Goal: Task Accomplishment & Management: Manage account settings

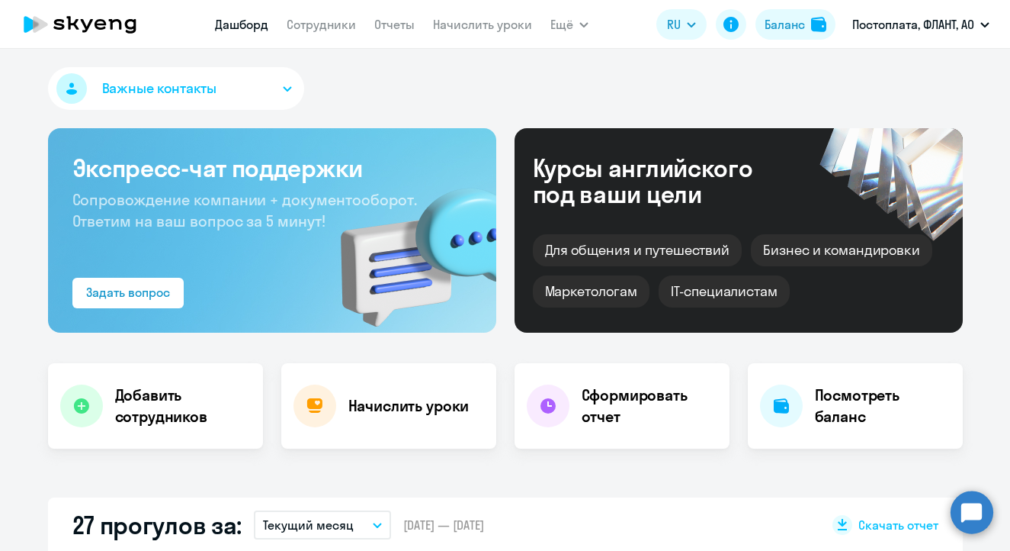
select select "30"
click at [123, 409] on h4 "Добавить сотрудников" at bounding box center [183, 405] width 136 height 43
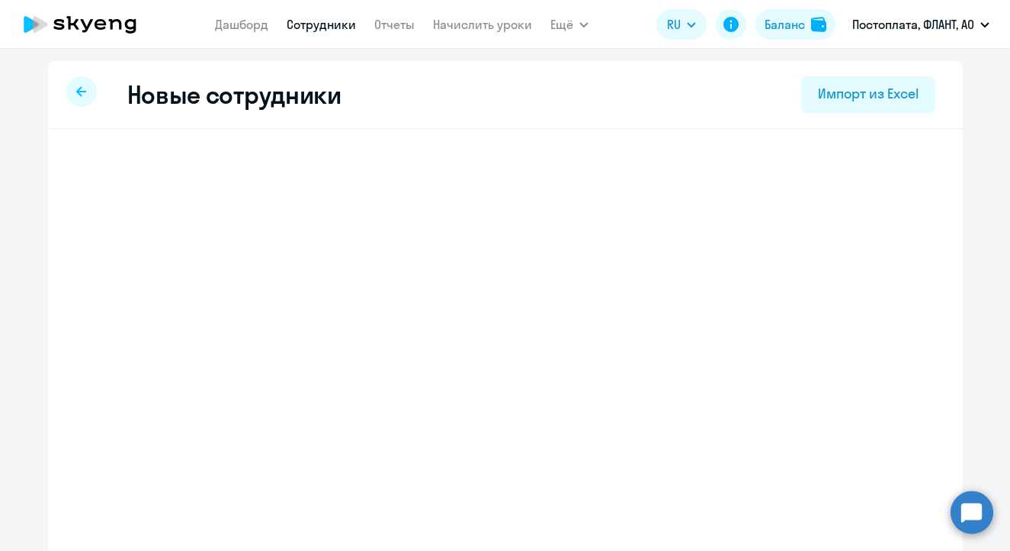
select select "english_adult_not_native_speaker"
select select "4"
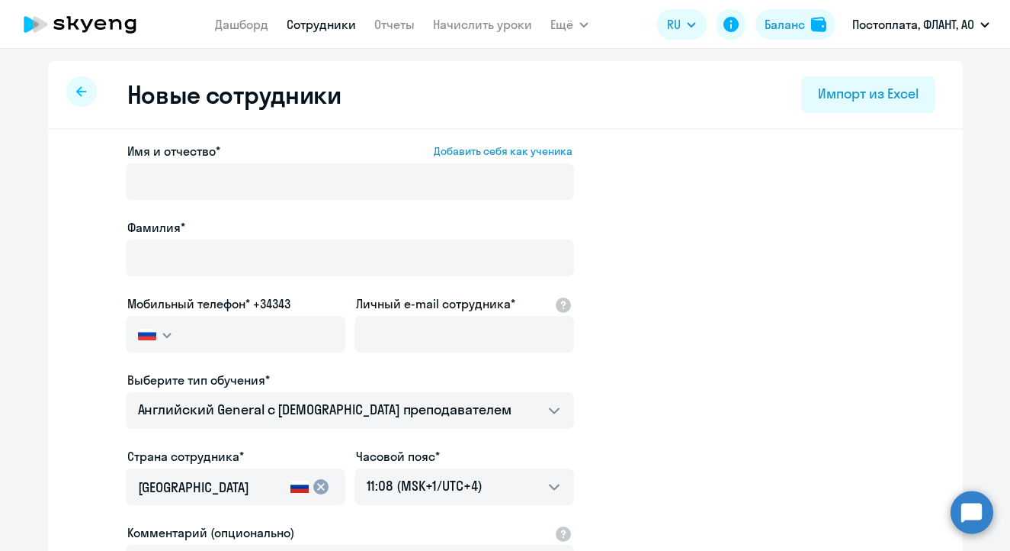
click at [232, 161] on div "Имя и отчество* Добавить себя как ученика" at bounding box center [350, 174] width 448 height 64
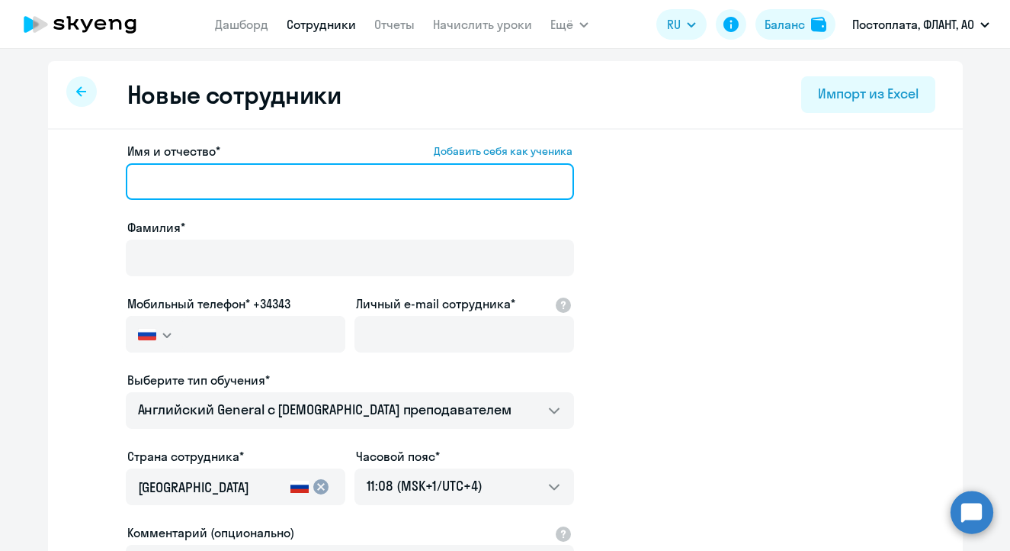
paste input "[PERSON_NAME]"
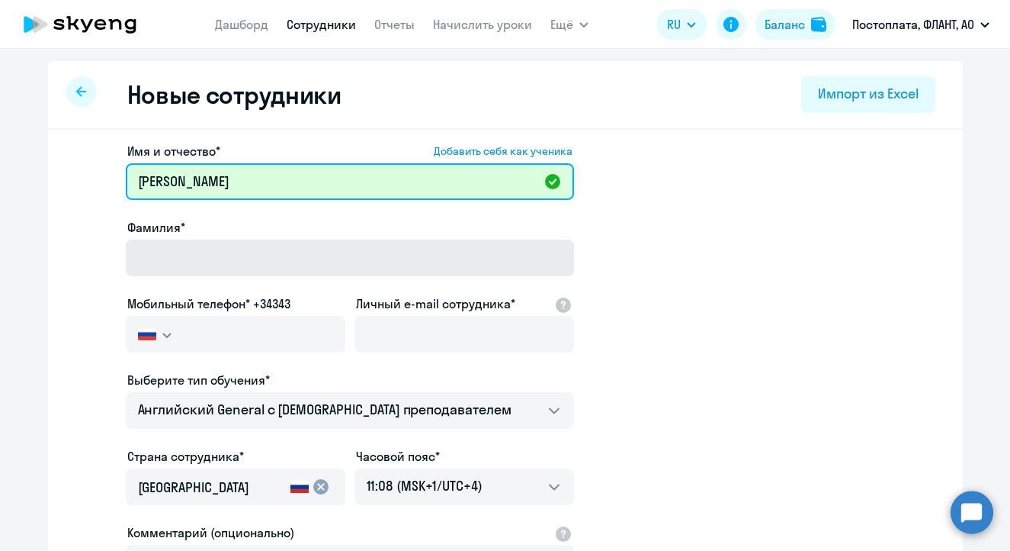
type input "[PERSON_NAME]"
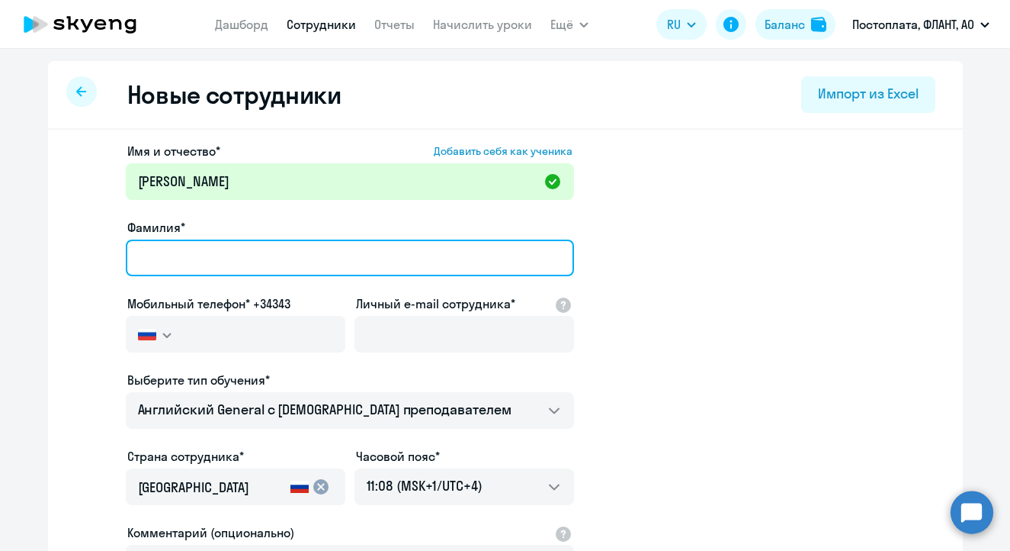
paste input "[PERSON_NAME]"
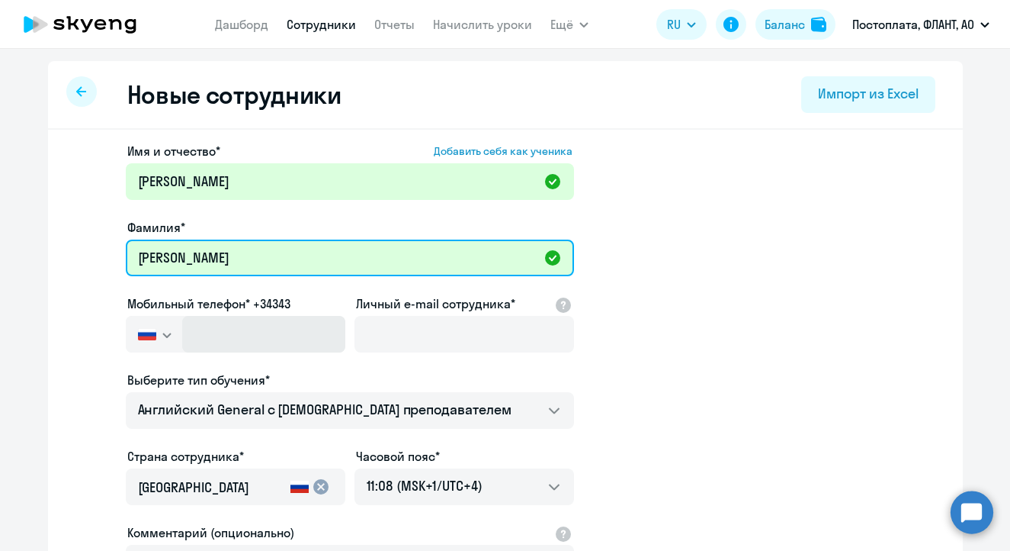
type input "[PERSON_NAME]"
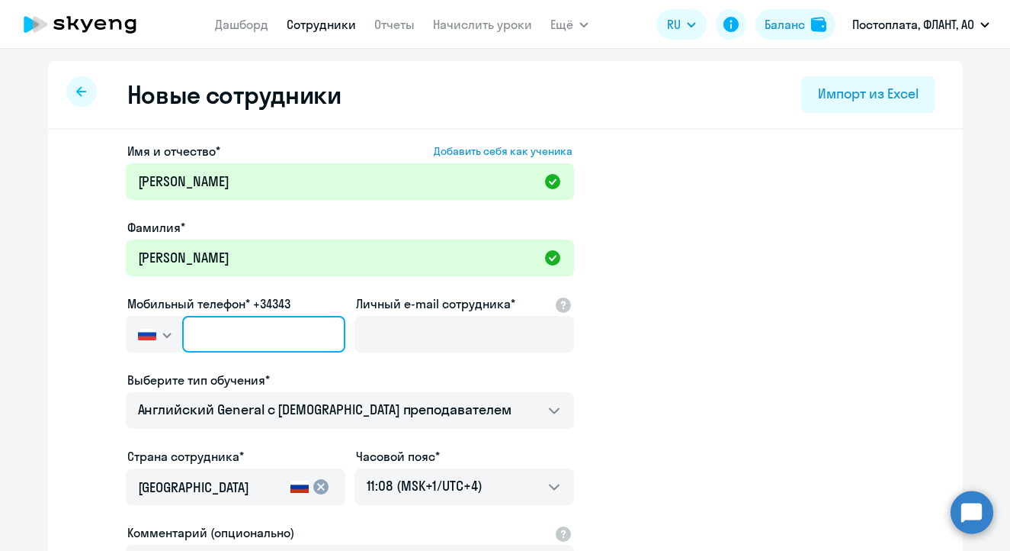
click at [255, 346] on input "text" at bounding box center [263, 334] width 162 height 37
paste input "[PHONE_NUMBER]"
type input "[PHONE_NUMBER]"
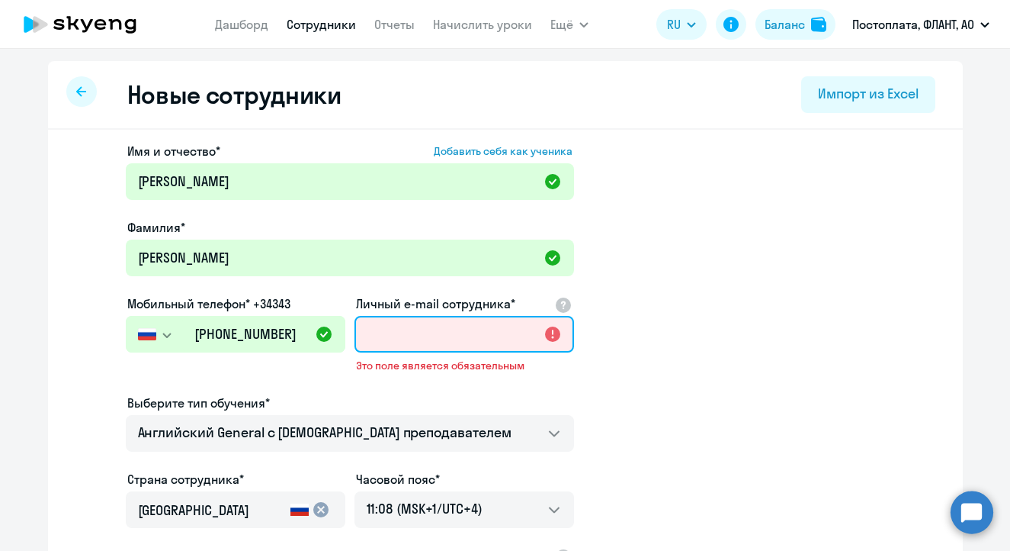
paste input "[EMAIL_ADDRESS][DOMAIN_NAME]"
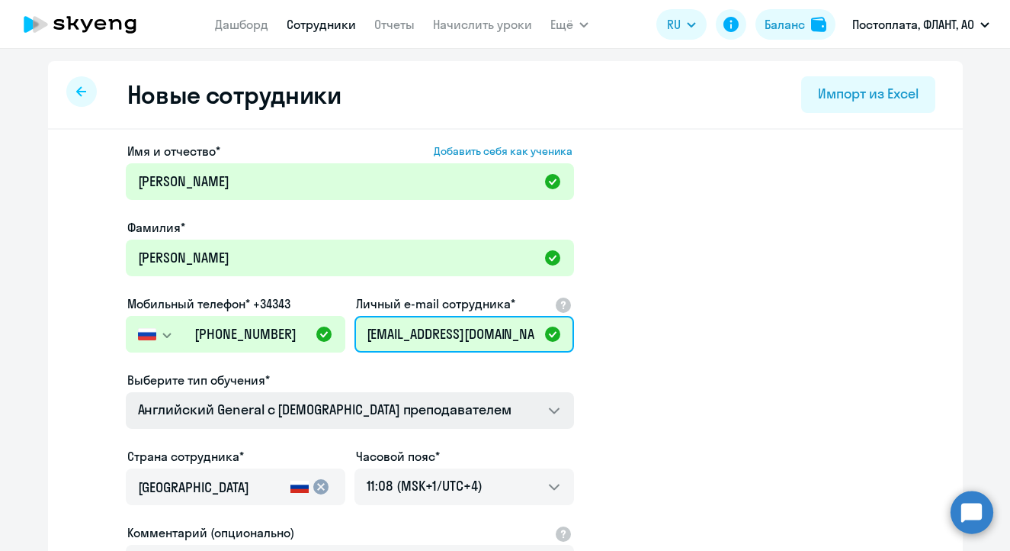
type input "[EMAIL_ADDRESS][DOMAIN_NAME]"
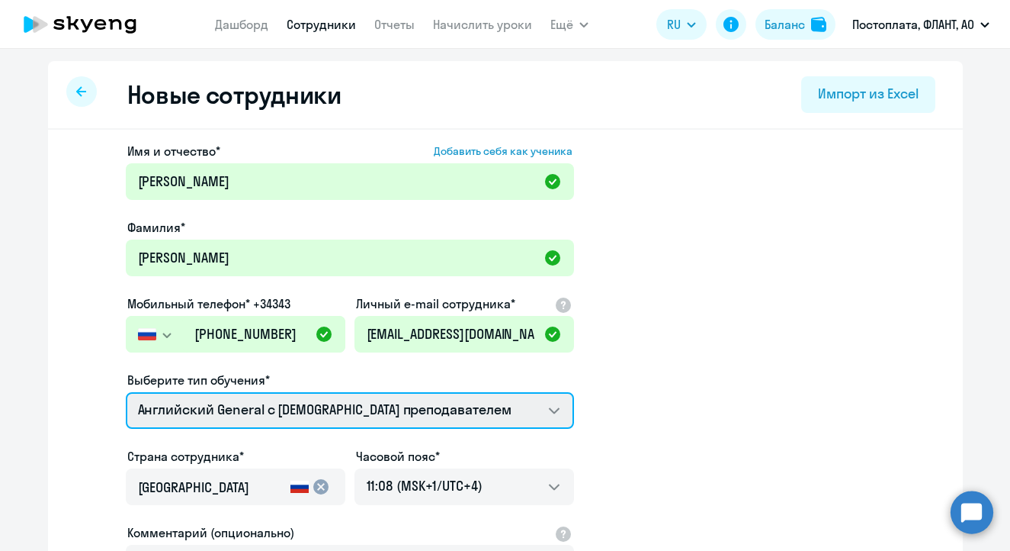
select select "english_adult_not_native_speaker_premium"
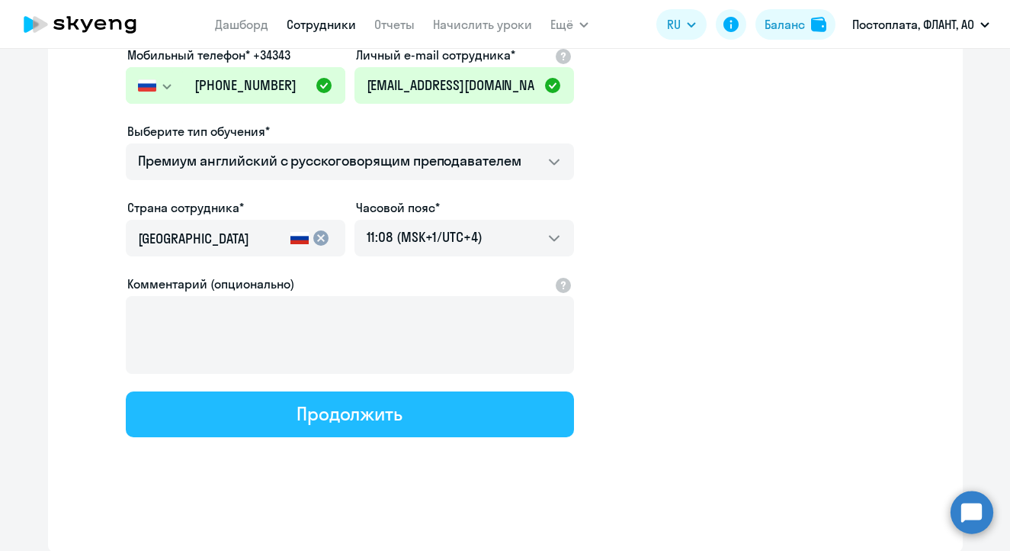
click at [411, 418] on button "Продолжить" at bounding box center [350, 414] width 448 height 46
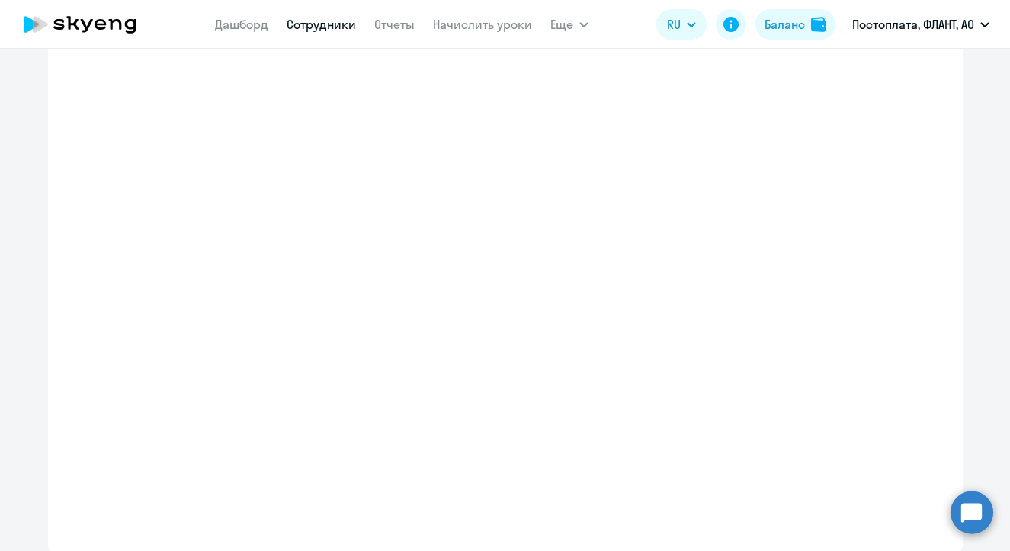
select select "english_adult_not_native_speaker_premium"
select select "4"
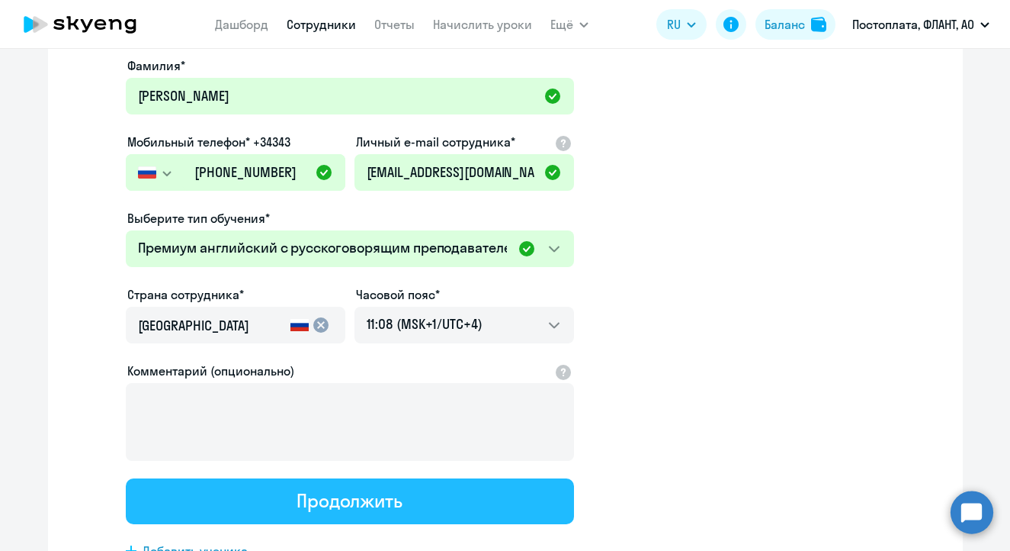
scroll to position [6, 0]
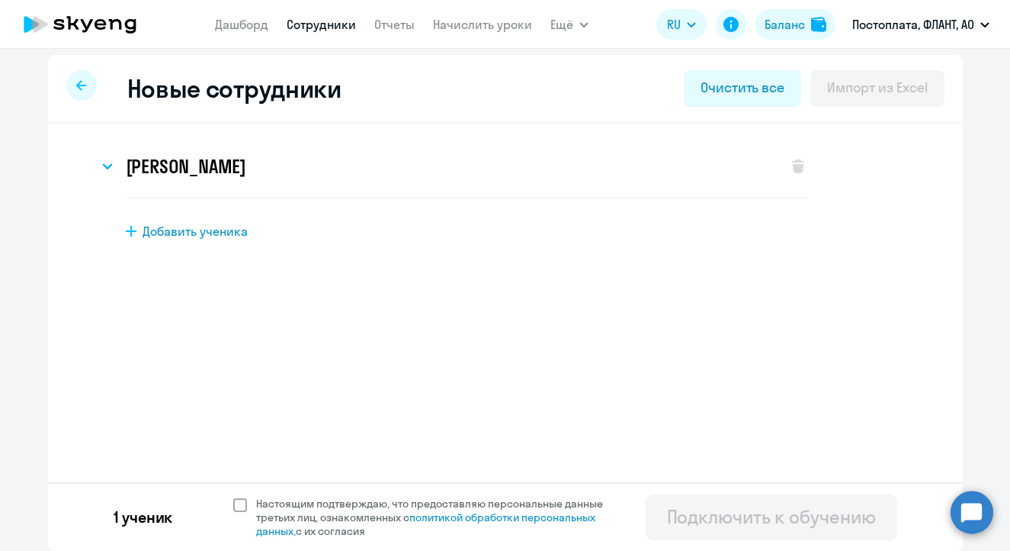
click at [247, 498] on span "Настоящим подтверждаю, что предоставляю персональные данные третьих лиц, ознако…" at bounding box center [434, 516] width 374 height 41
click at [233, 496] on input "Настоящим подтверждаю, что предоставляю персональные данные третьих лиц, ознако…" at bounding box center [233, 496] width 1 height 1
checkbox input "true"
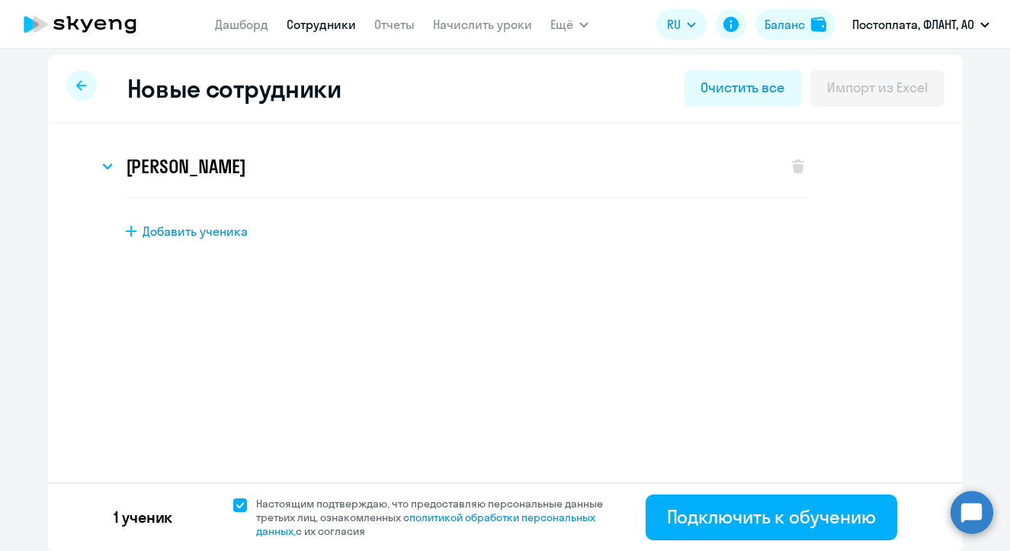
click at [813, 544] on div "1 ученик Настоящим подтверждаю, что предоставляю персональные данные третьих ли…" at bounding box center [505, 516] width 915 height 69
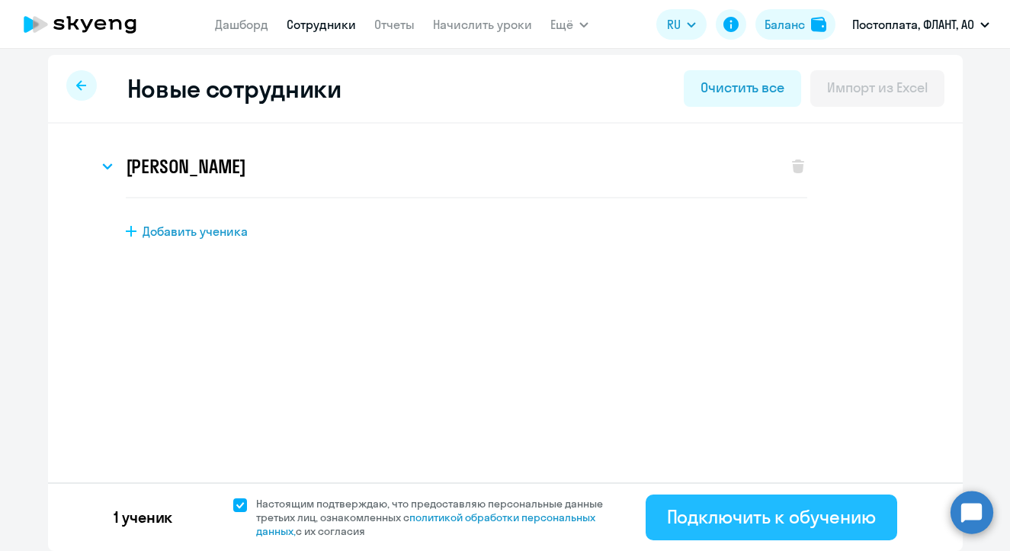
click at [807, 533] on button "Подключить к обучению" at bounding box center [772, 517] width 252 height 46
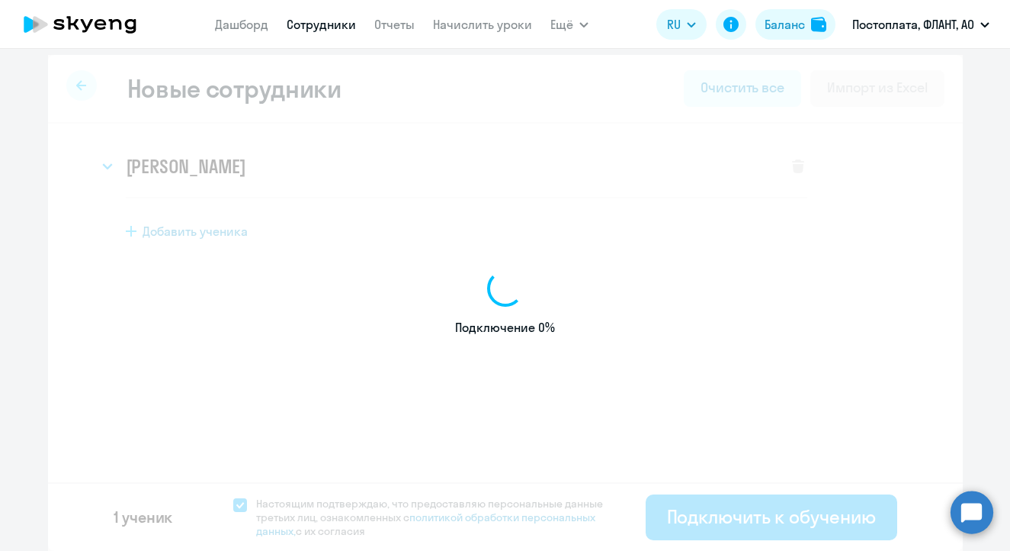
select select "english_adult_not_native_speaker_premium"
select select "4"
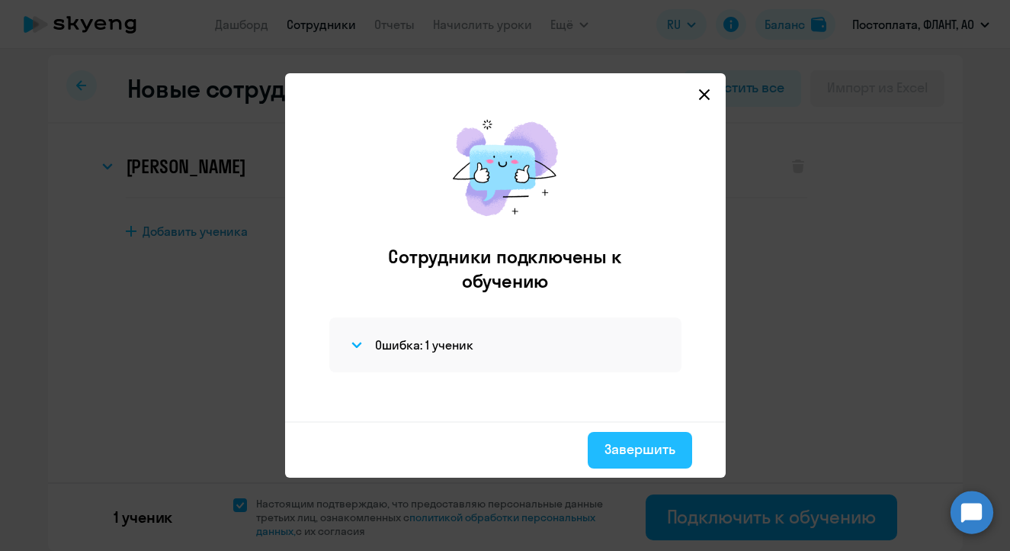
click at [636, 441] on div "Завершить" at bounding box center [640, 449] width 71 height 20
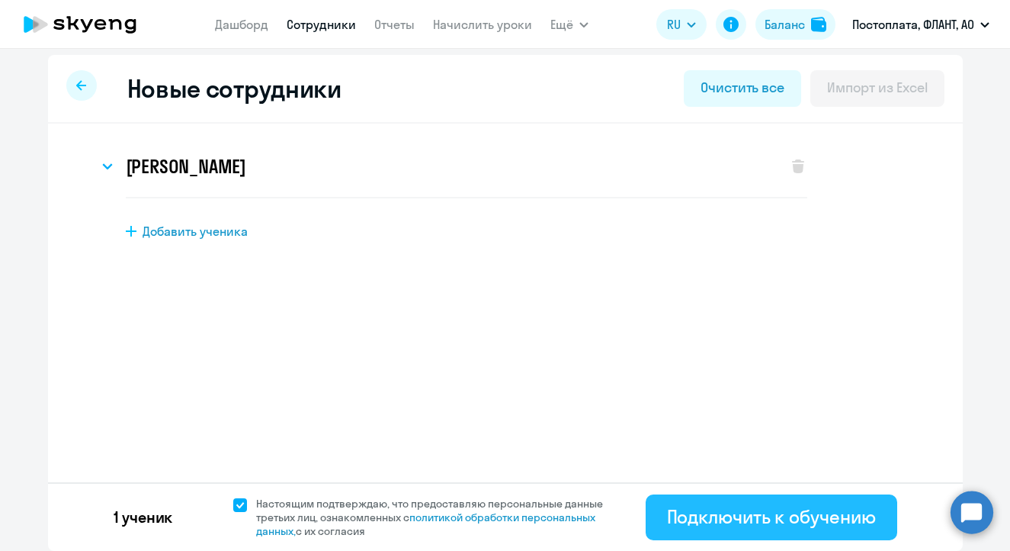
click at [692, 517] on div "Подключить к обучению" at bounding box center [771, 516] width 209 height 24
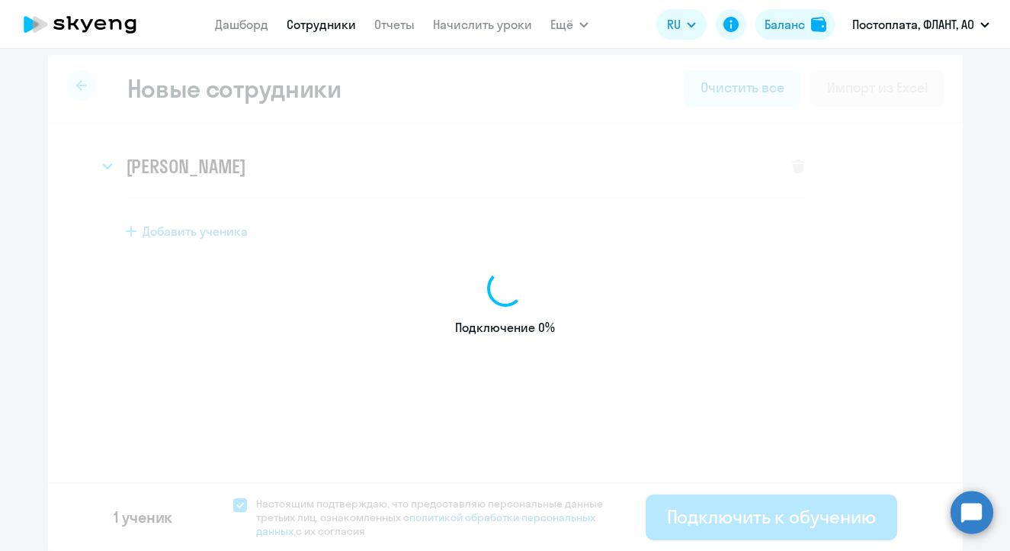
select select "english_adult_not_native_speaker_premium"
select select "4"
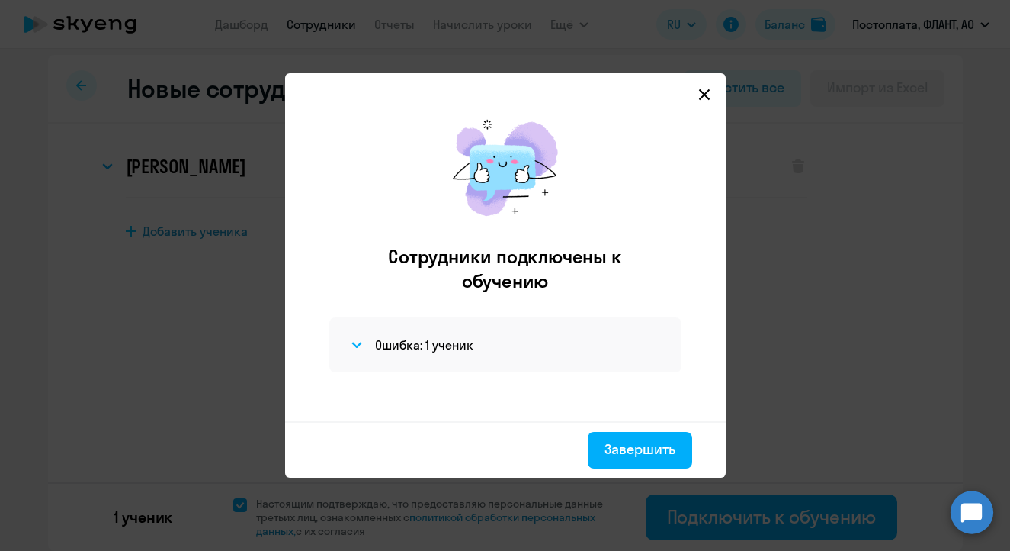
click at [366, 368] on div "Ошибка: 1 ученик" at bounding box center [505, 344] width 352 height 55
click at [364, 353] on svg-icon at bounding box center [357, 344] width 18 height 18
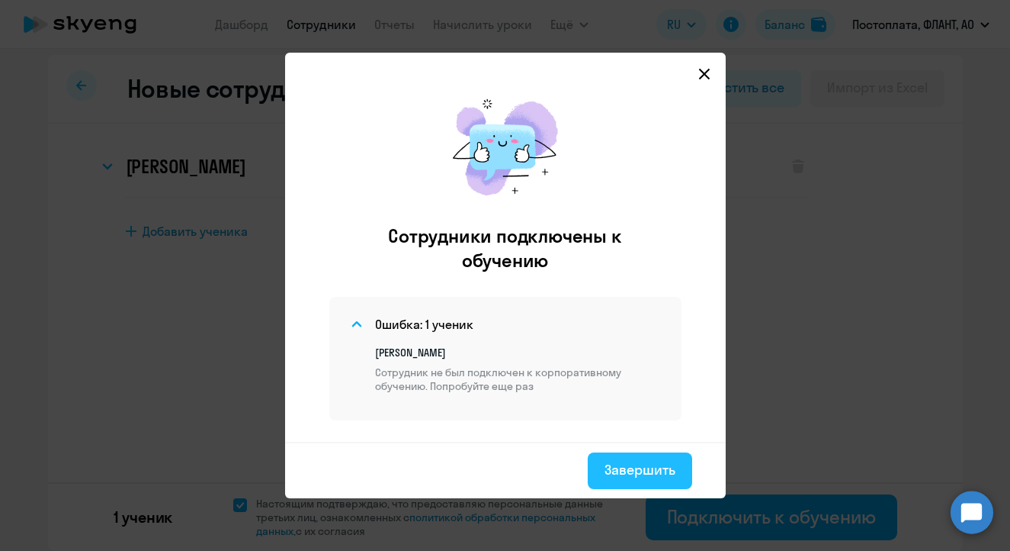
click at [635, 465] on div "Завершить" at bounding box center [640, 470] width 71 height 20
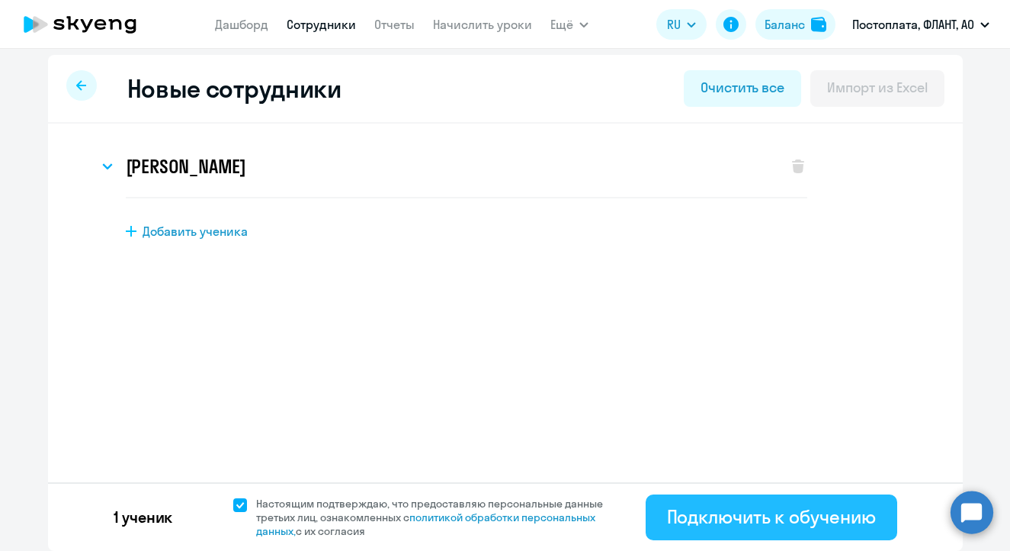
click at [714, 512] on div "Подключить к обучению" at bounding box center [771, 516] width 209 height 24
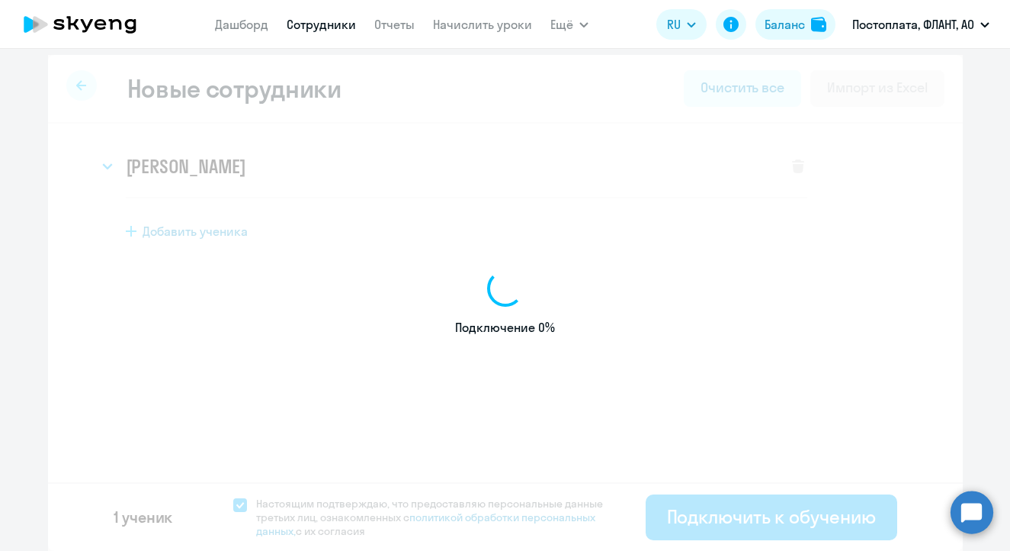
select select "english_adult_not_native_speaker_premium"
select select "4"
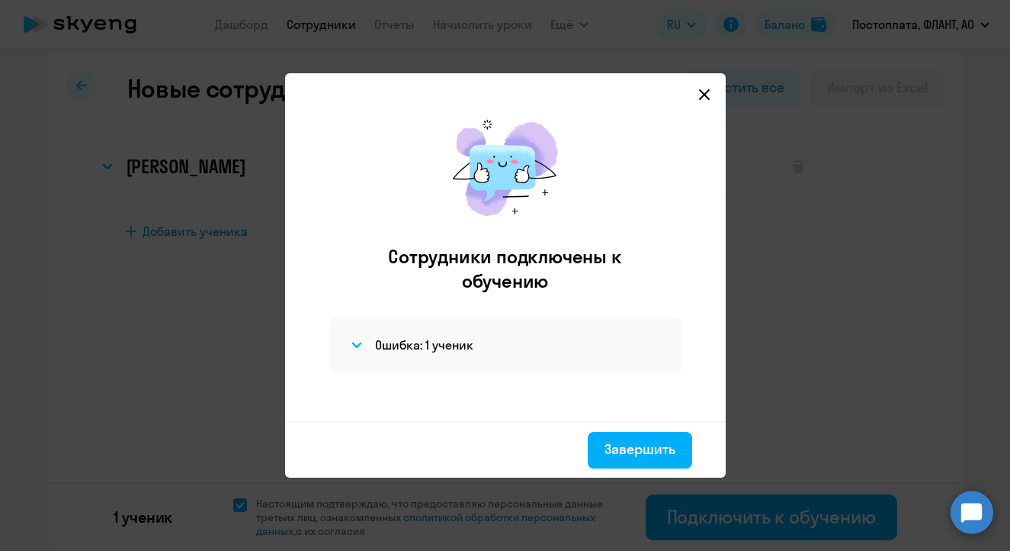
click at [699, 91] on icon at bounding box center [704, 94] width 12 height 12
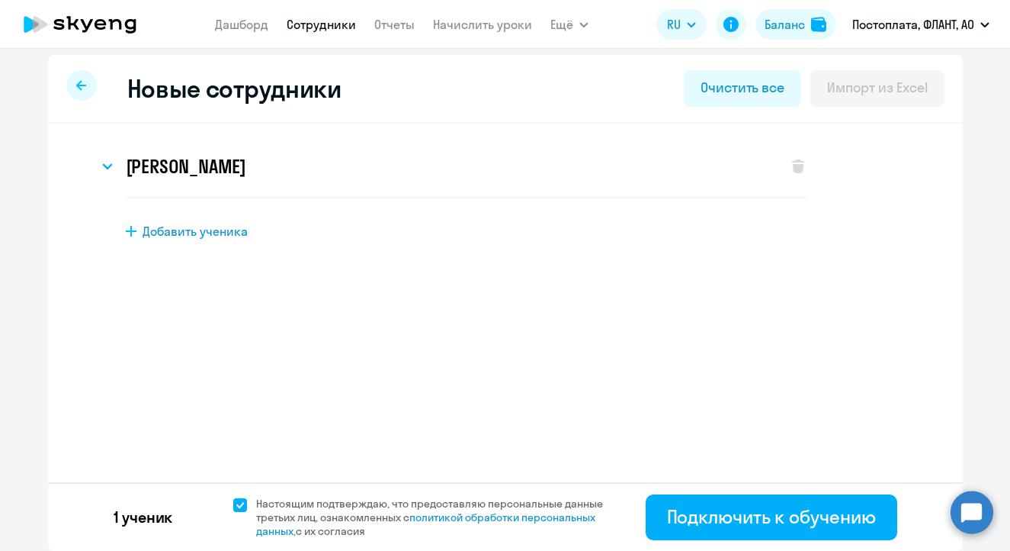
click at [297, 27] on link "Сотрудники" at bounding box center [321, 24] width 69 height 15
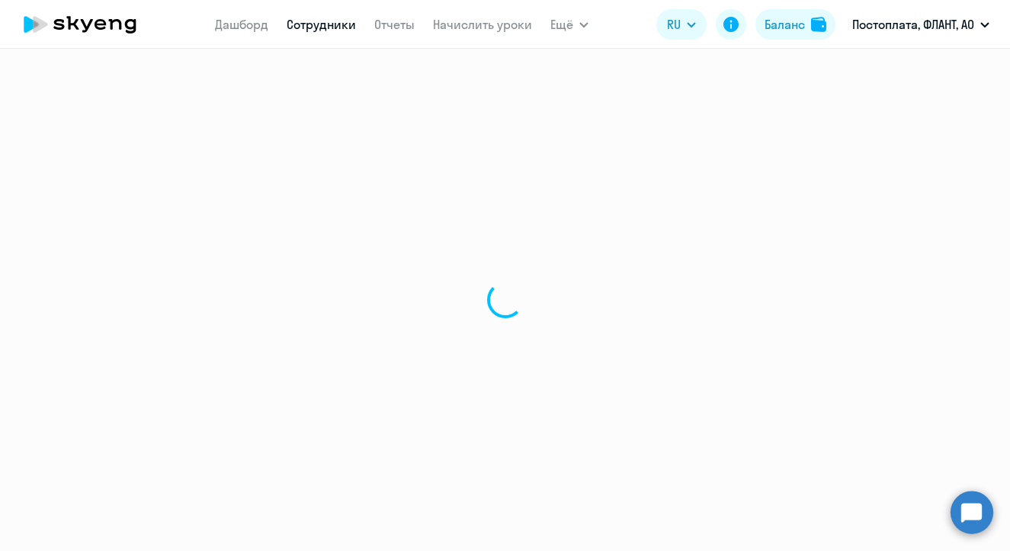
select select "30"
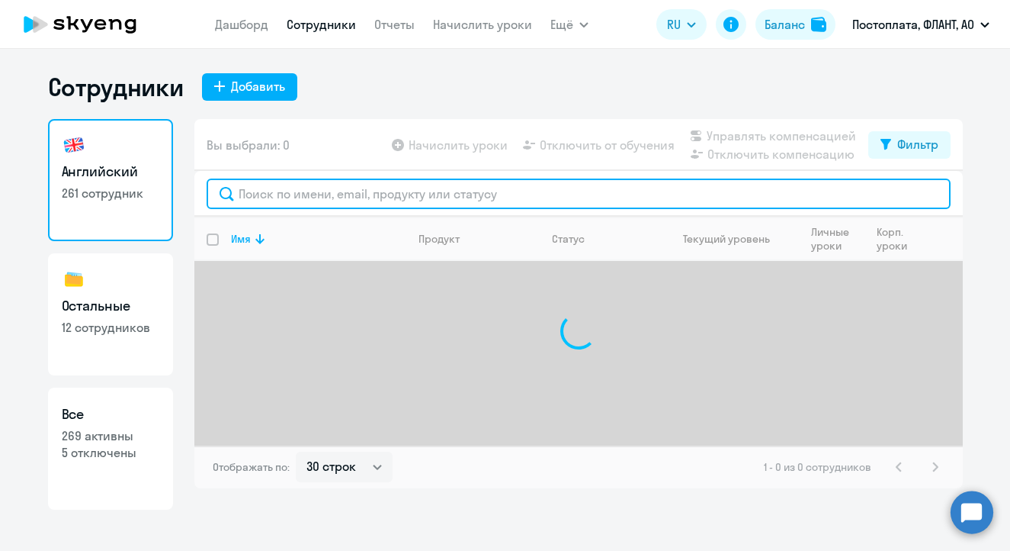
click at [325, 200] on input "text" at bounding box center [579, 193] width 744 height 30
type input "r"
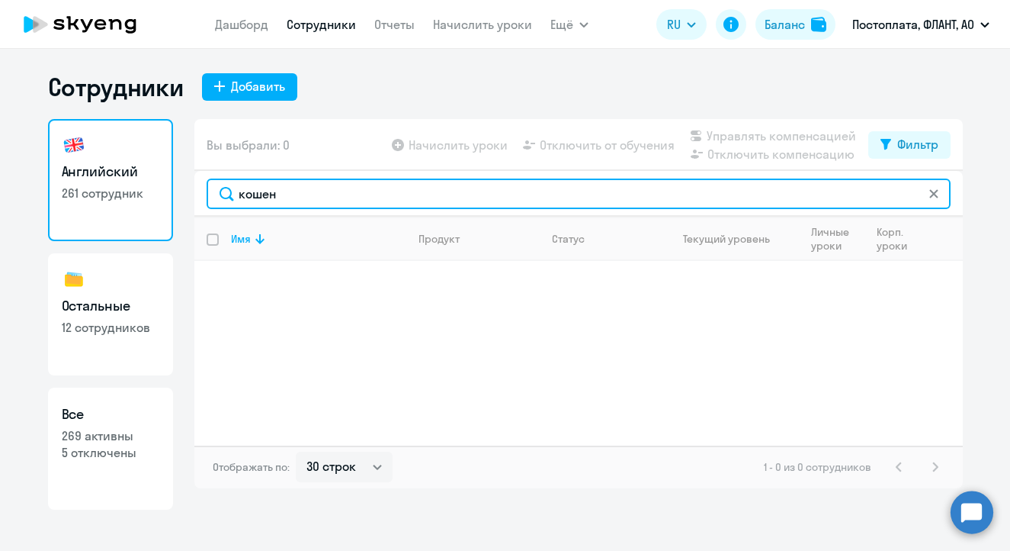
drag, startPoint x: 315, startPoint y: 204, endPoint x: 141, endPoint y: 180, distance: 175.4
click at [141, 180] on div "Английский 261 сотрудник Остальные 12 сотрудников Все 269 активны 5 отключены В…" at bounding box center [505, 314] width 915 height 390
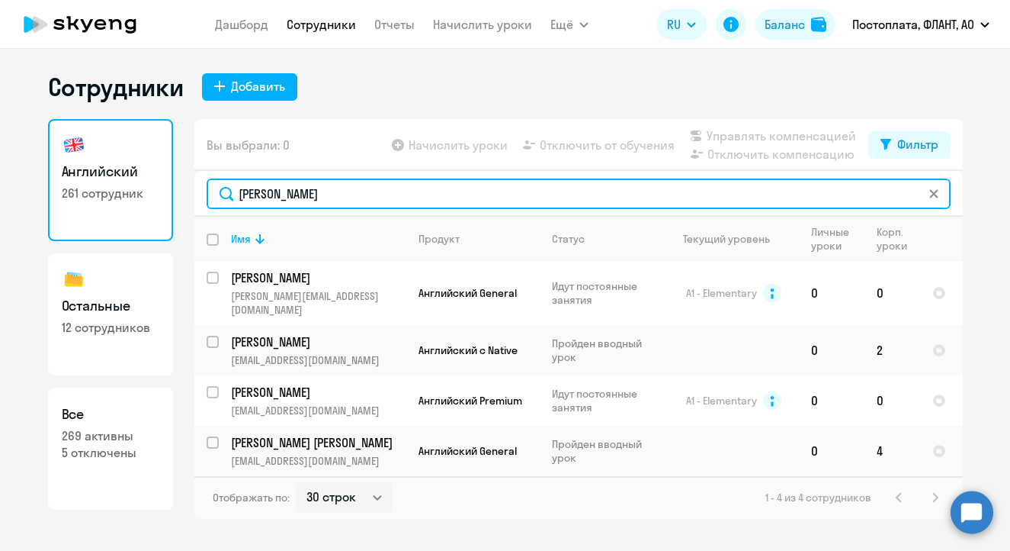
type input "[PERSON_NAME]"
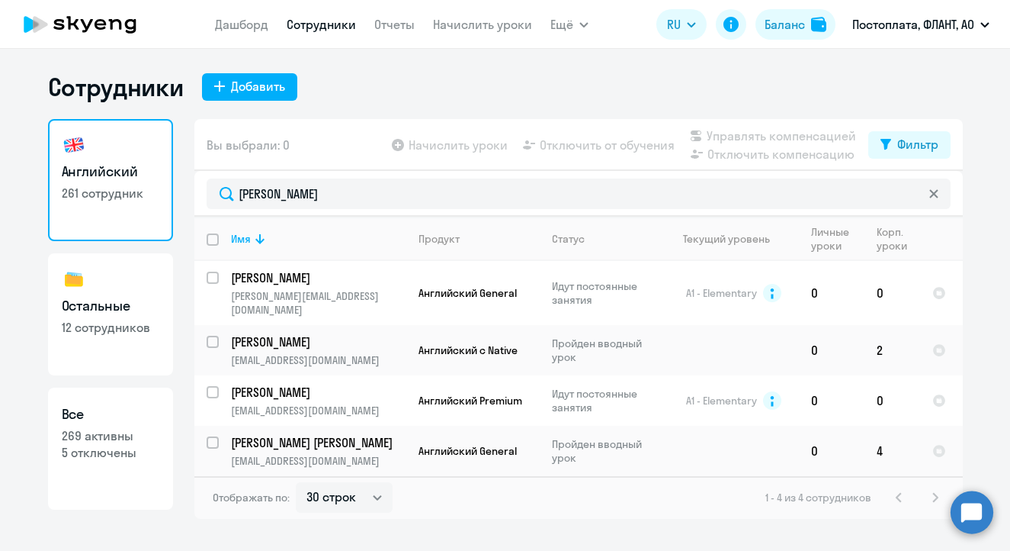
click at [136, 325] on p "12 сотрудников" at bounding box center [111, 327] width 98 height 17
select select "30"
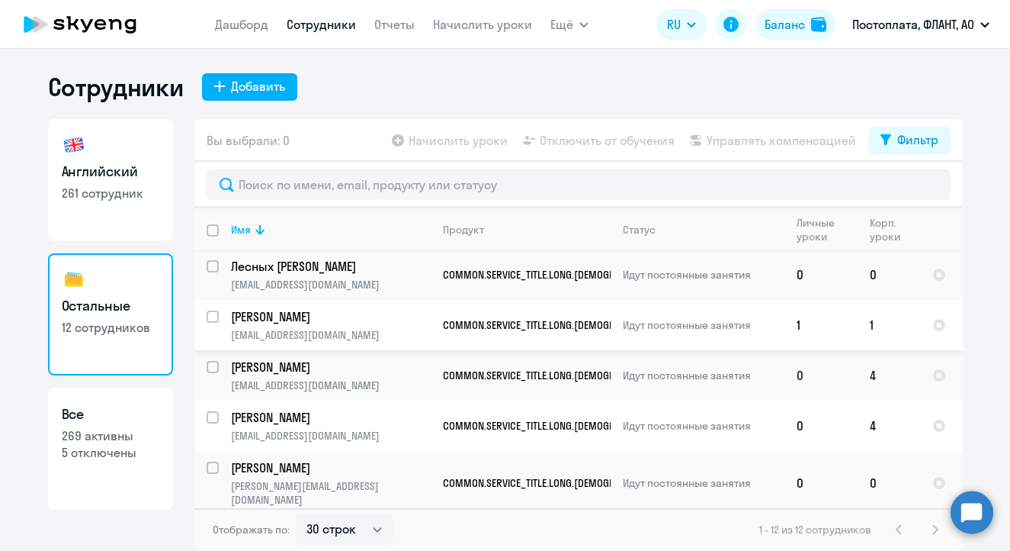
scroll to position [348, 0]
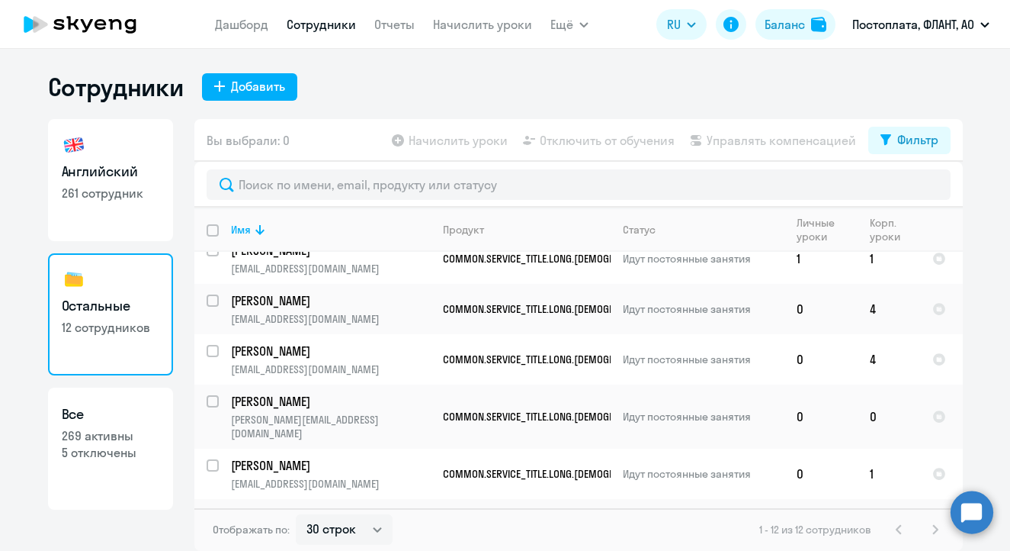
click at [121, 197] on p "261 сотрудник" at bounding box center [111, 193] width 98 height 17
select select "30"
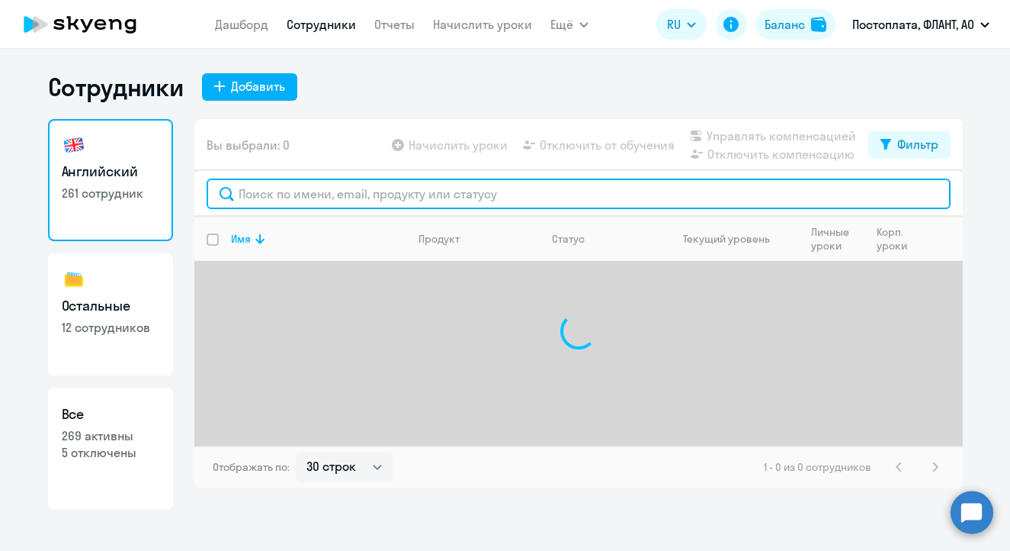
click at [329, 202] on input "text" at bounding box center [579, 193] width 744 height 30
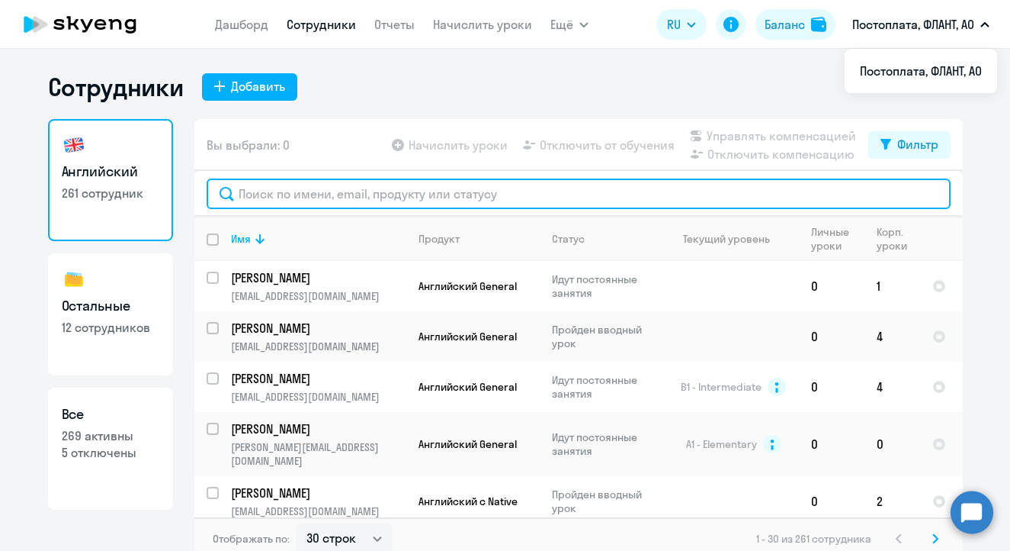
paste input "[EMAIL_ADDRESS][DOMAIN_NAME]"
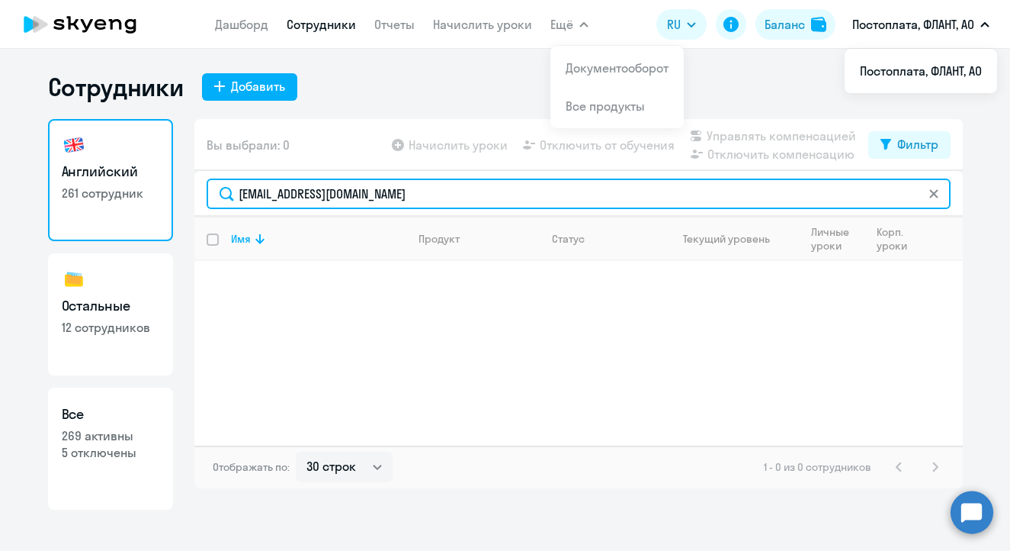
type input "[EMAIL_ADDRESS][DOMAIN_NAME]"
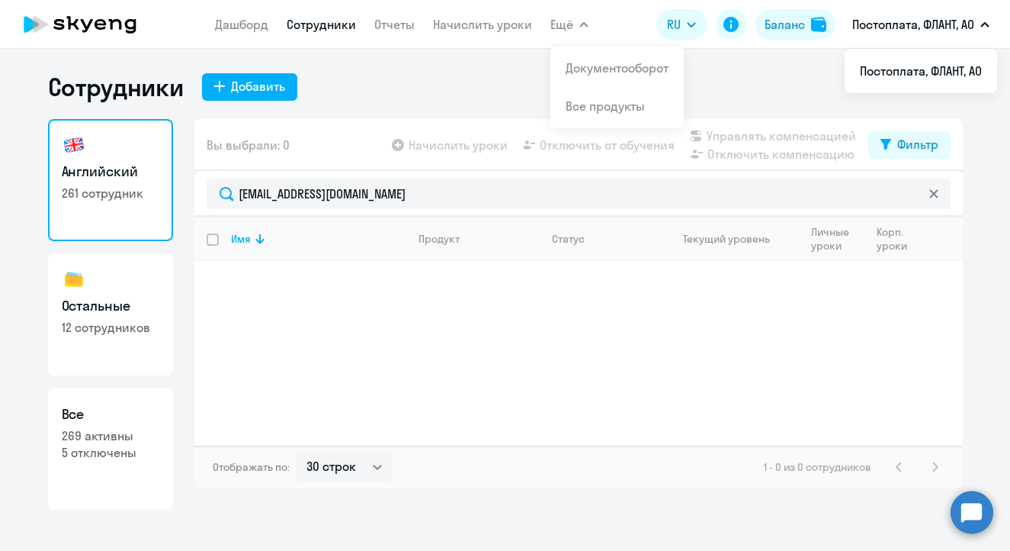
click at [53, 24] on icon at bounding box center [80, 24] width 134 height 38
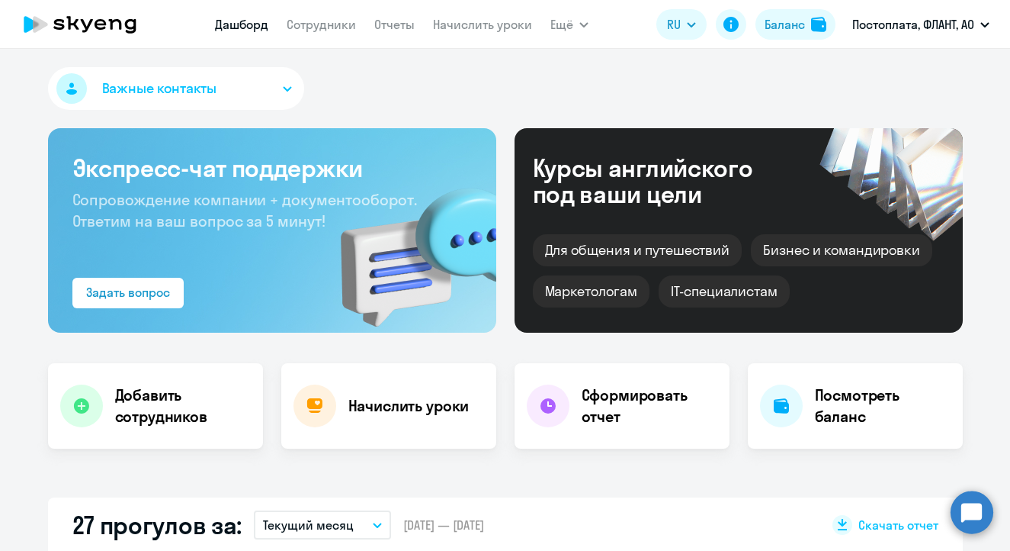
click at [171, 371] on div "Добавить сотрудников" at bounding box center [155, 405] width 215 height 85
select select "english_adult_not_native_speaker_premium"
select select "4"
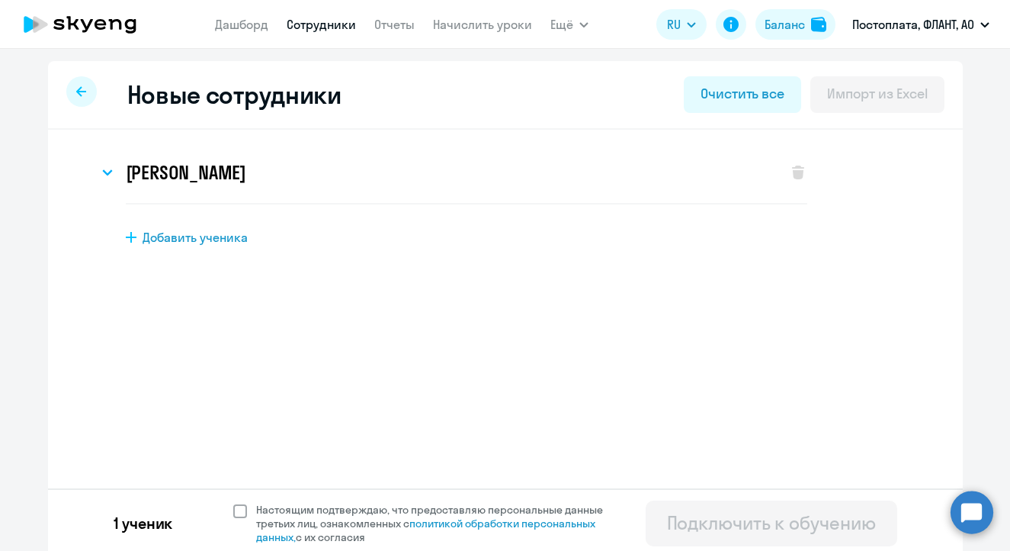
click at [235, 506] on span at bounding box center [240, 511] width 14 height 14
click at [233, 502] on input "Настоящим подтверждаю, что предоставляю персональные данные третьих лиц, ознако…" at bounding box center [233, 502] width 1 height 1
checkbox input "true"
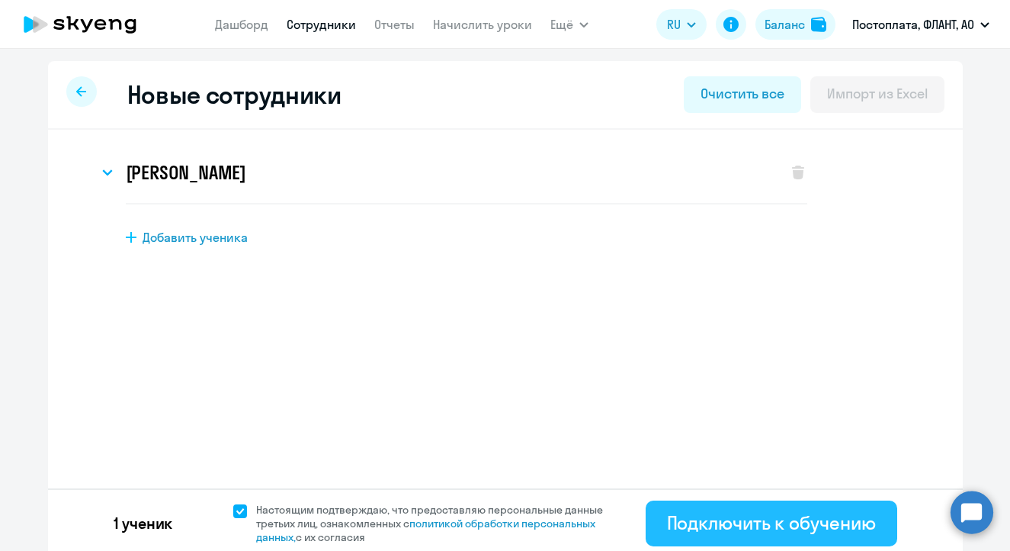
click at [752, 529] on div "Подключить к обучению" at bounding box center [771, 522] width 209 height 24
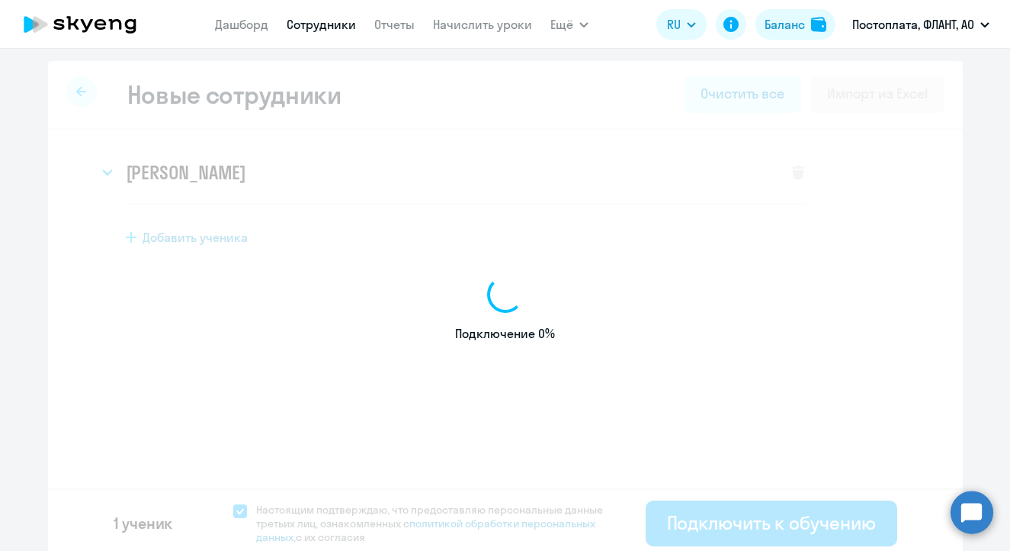
select select "english_adult_not_native_speaker_premium"
select select "4"
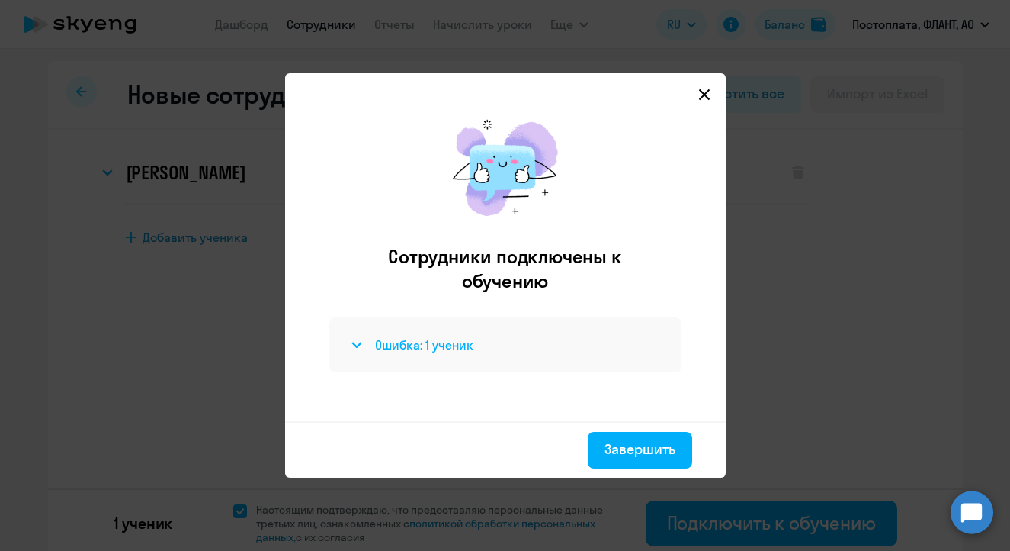
click at [445, 337] on h4 "Ошибка: 1 ученик" at bounding box center [424, 344] width 98 height 17
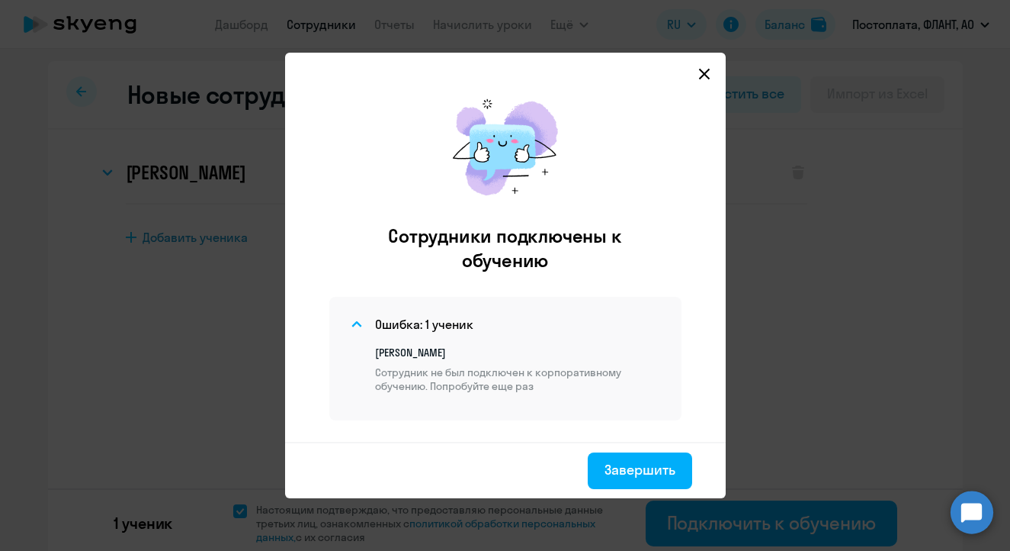
click at [708, 82] on svg-icon at bounding box center [704, 74] width 18 height 18
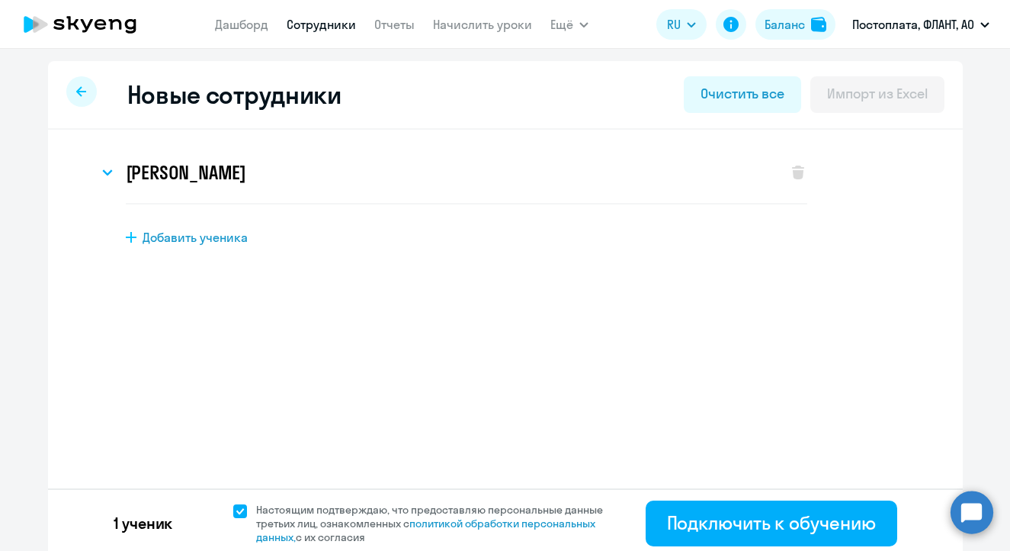
click at [47, 14] on icon at bounding box center [80, 24] width 134 height 38
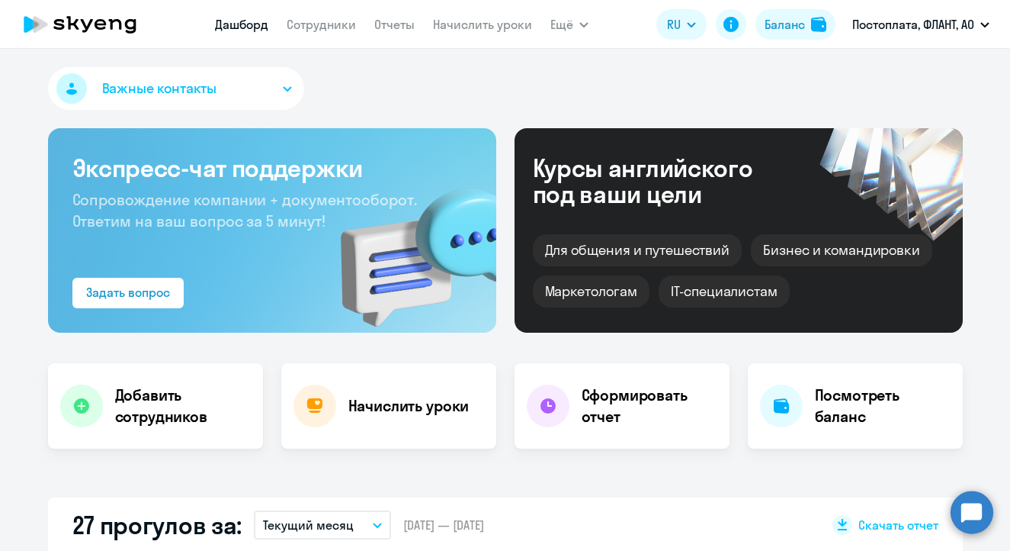
click at [983, 515] on circle at bounding box center [972, 511] width 43 height 43
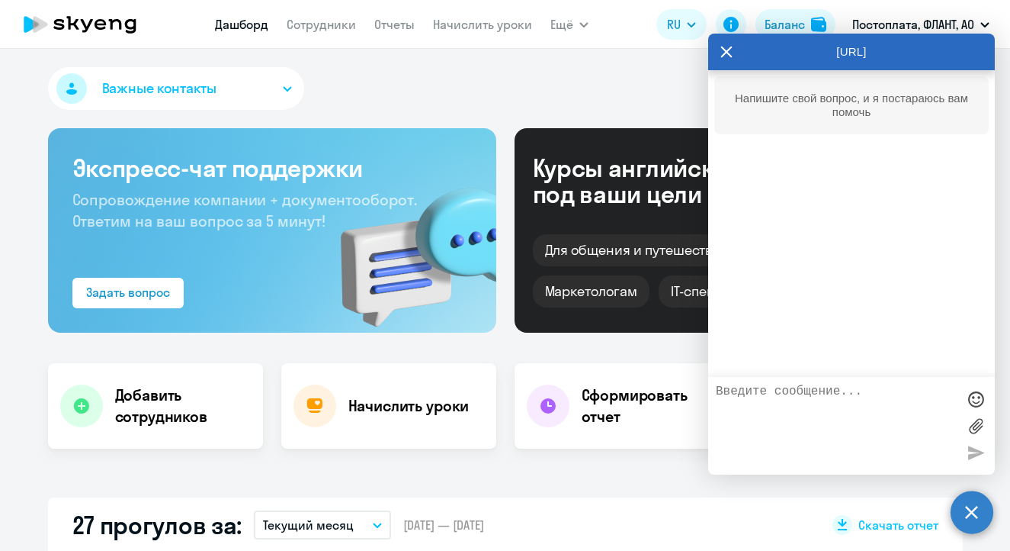
select select "30"
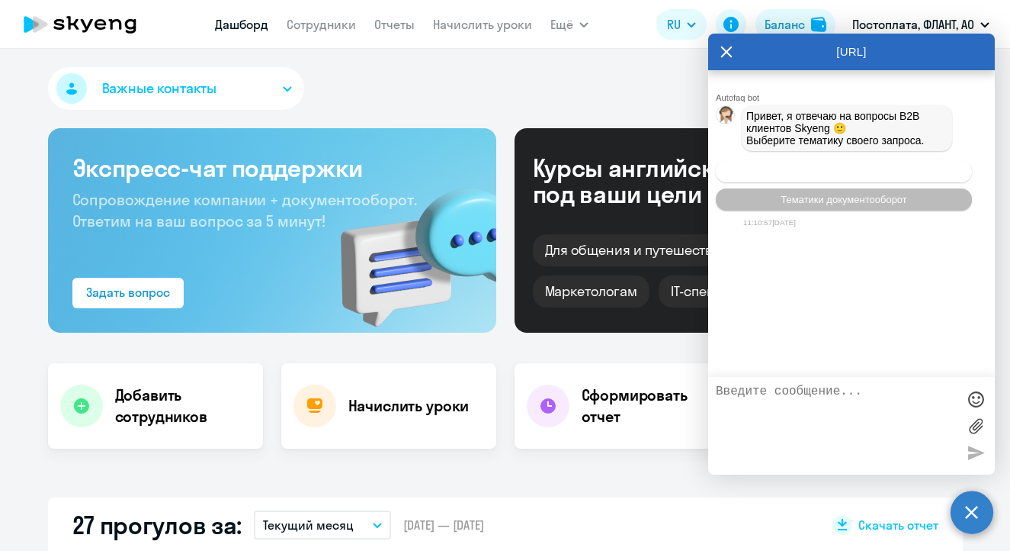
click at [864, 177] on span "Операционное сопровождение" at bounding box center [843, 170] width 143 height 11
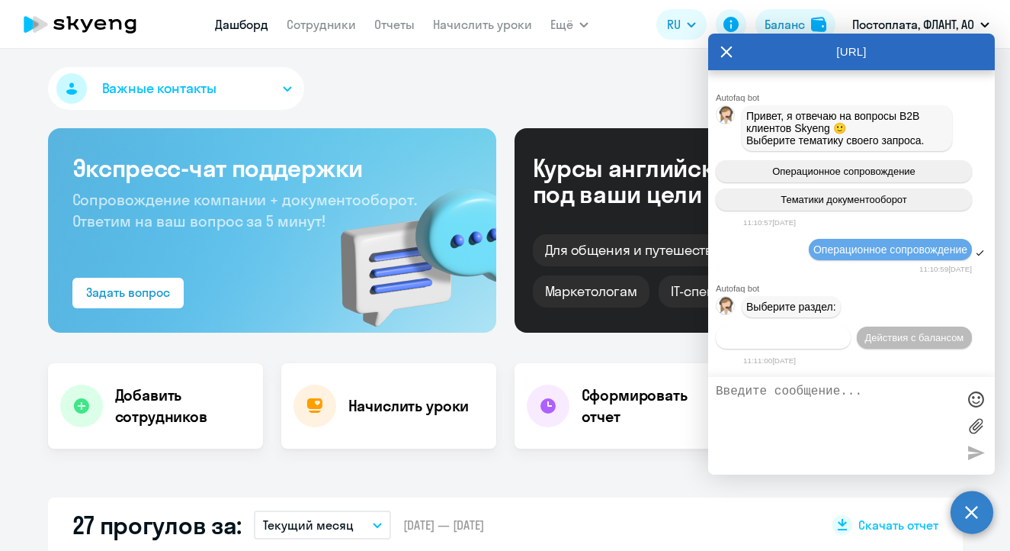
scroll to position [34, 0]
click at [843, 332] on span "Действия по сотрудникам" at bounding box center [783, 337] width 118 height 11
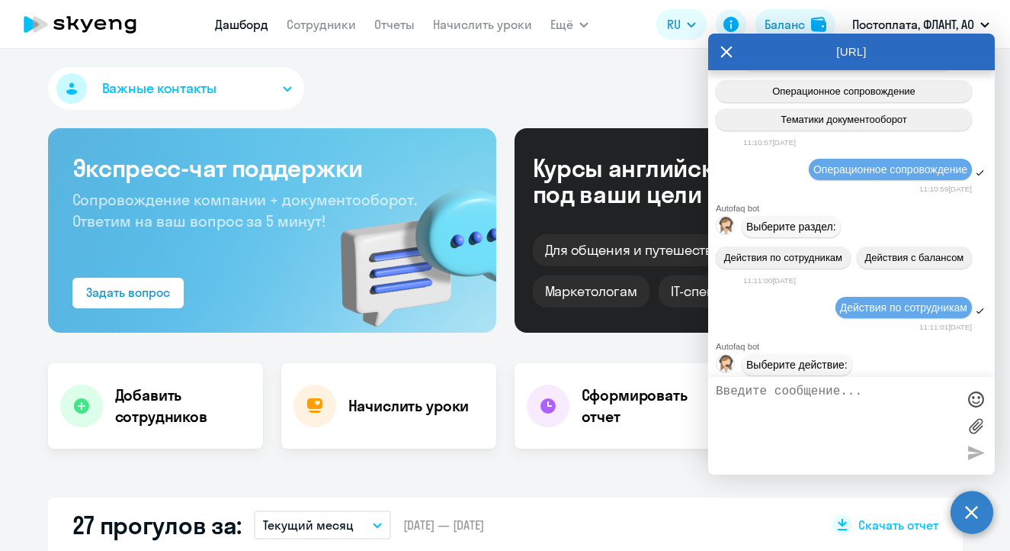
scroll to position [262, 0]
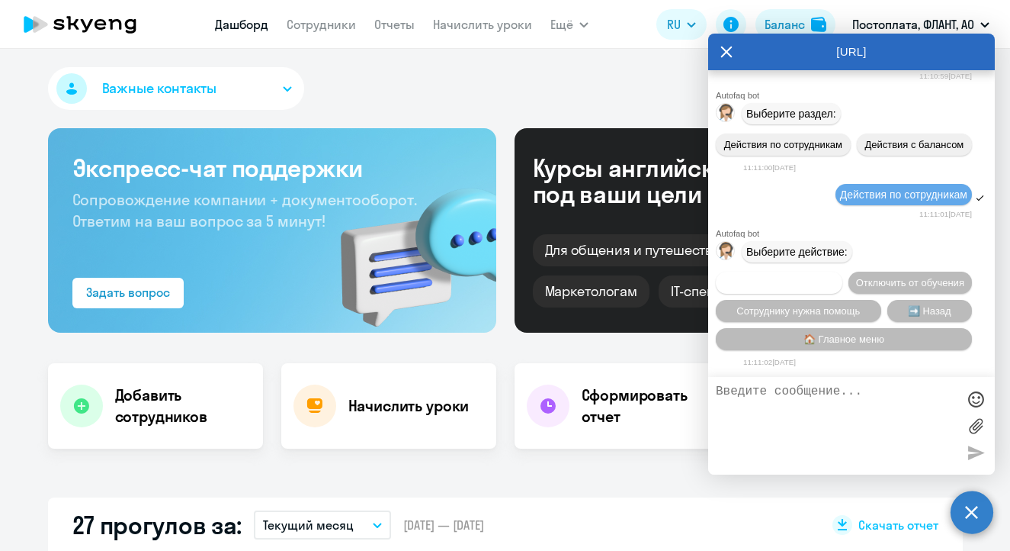
click at [835, 277] on span "Подключить к обучению" at bounding box center [779, 282] width 111 height 11
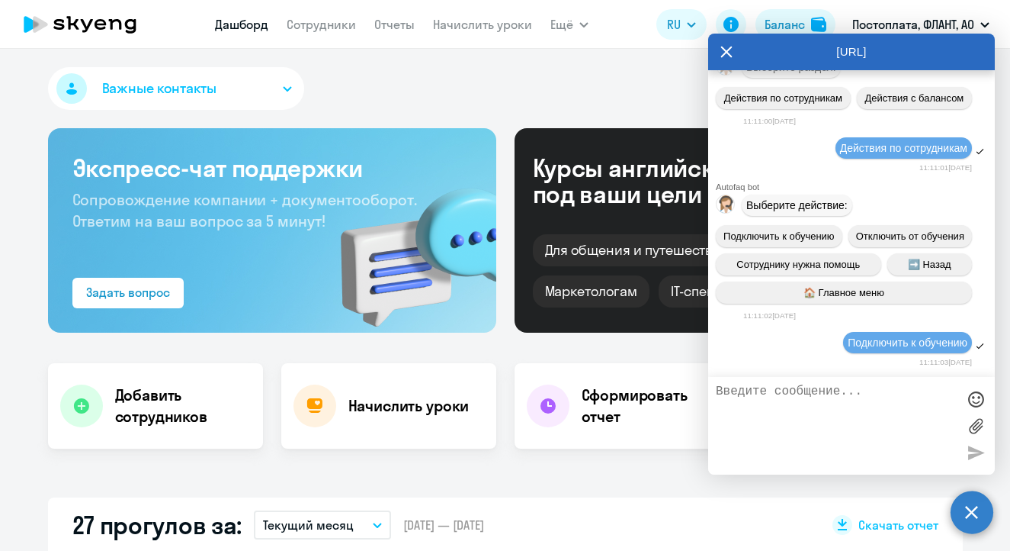
scroll to position [461, 0]
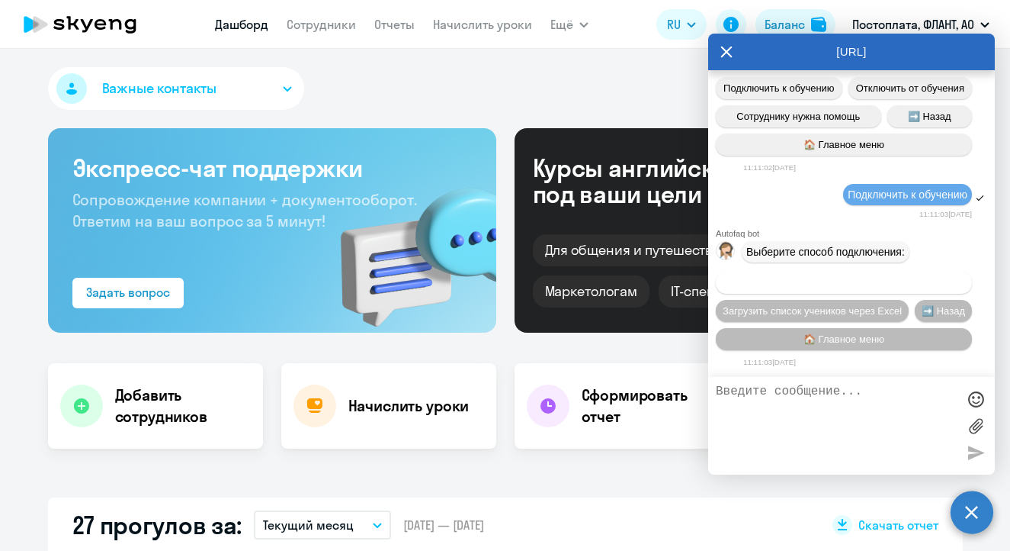
click at [872, 277] on span "Добавить учеников вручную" at bounding box center [844, 282] width 130 height 11
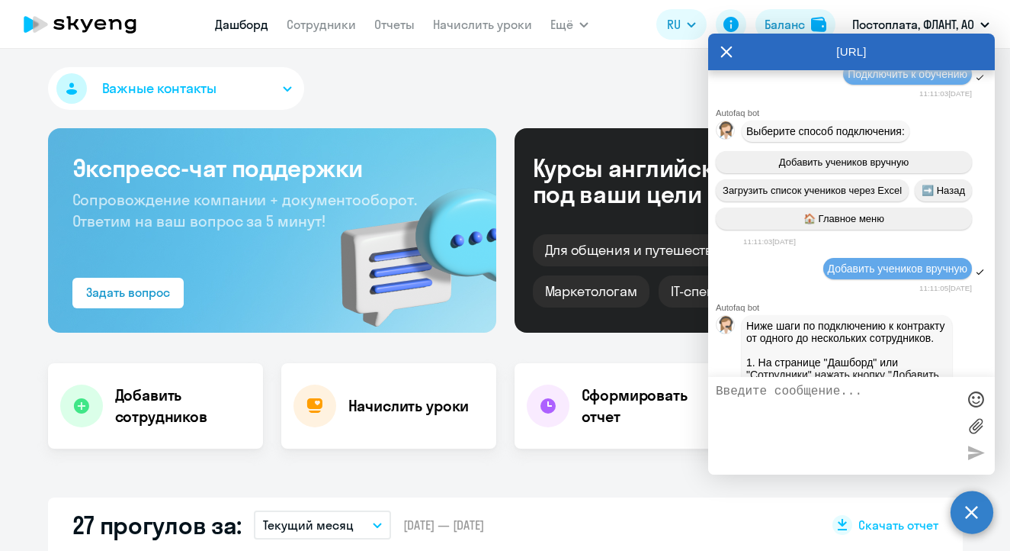
scroll to position [1235, 0]
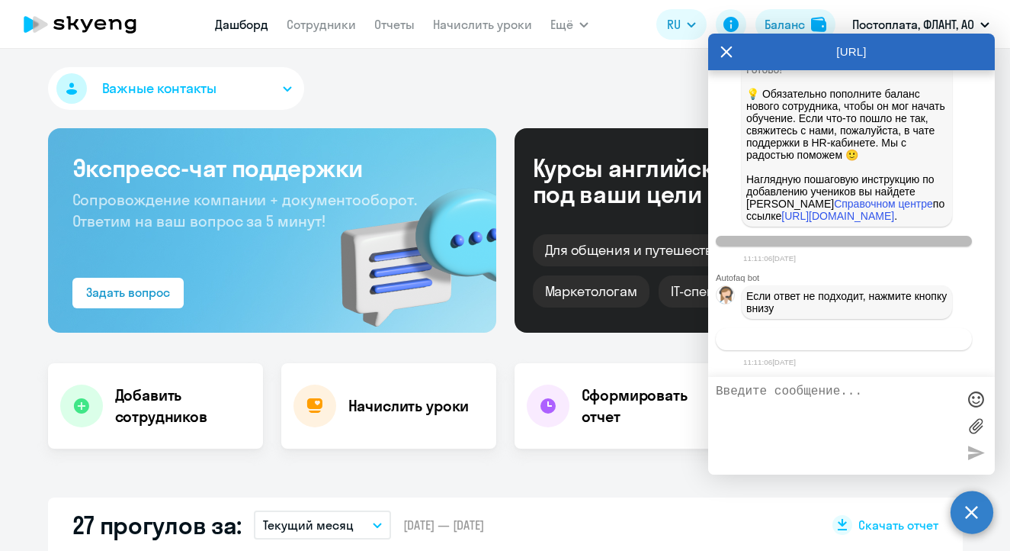
click at [835, 340] on span "Связаться с менеджером" at bounding box center [843, 338] width 117 height 11
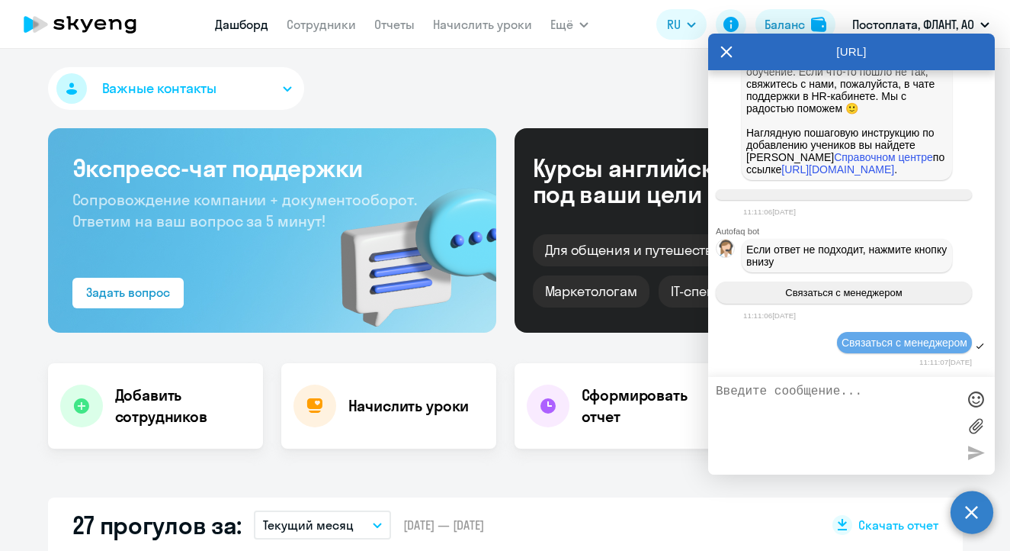
scroll to position [1282, 0]
click at [815, 403] on textarea at bounding box center [836, 425] width 241 height 82
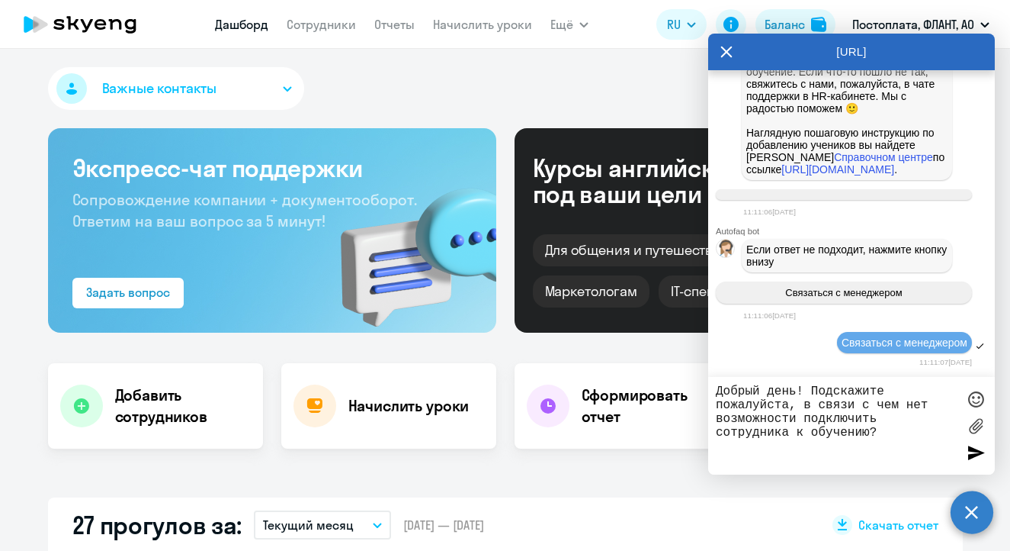
type textarea "Добрый день! Подскажите пожалуйста, в связи с чем нет возможности подключить со…"
click at [978, 432] on label at bounding box center [976, 425] width 23 height 23
click at [0, 0] on input "file" at bounding box center [0, 0] width 0 height 0
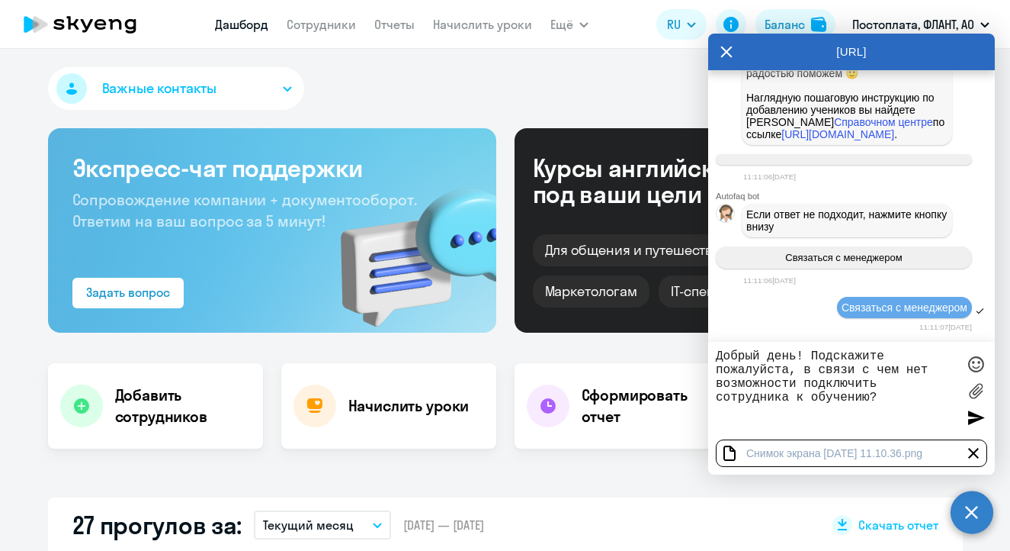
click at [973, 414] on div at bounding box center [976, 417] width 23 height 23
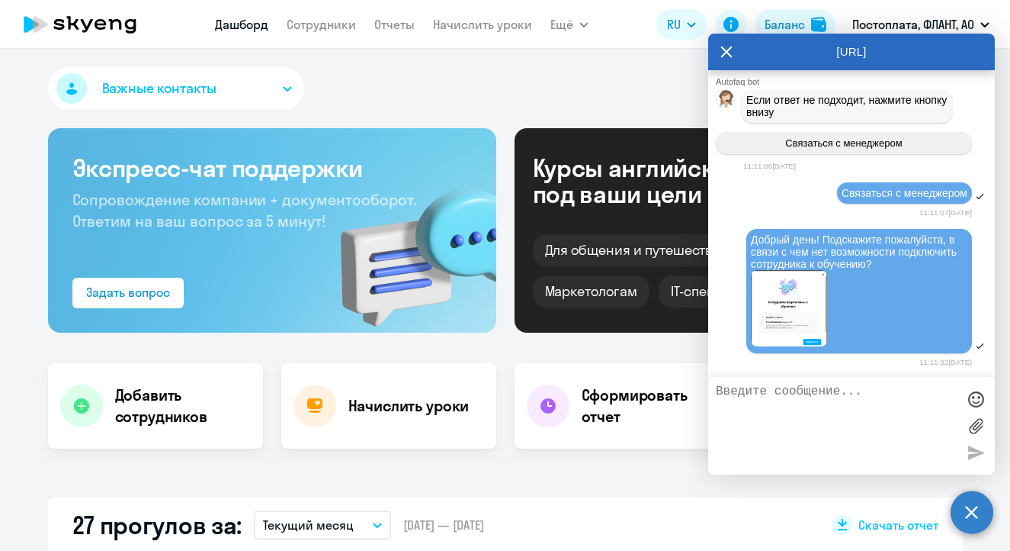
scroll to position [1400, 0]
click at [484, 483] on div "Важные контакты Экспресс-чат поддержки Сопровождение компании + документооборот…" at bounding box center [505, 300] width 1010 height 502
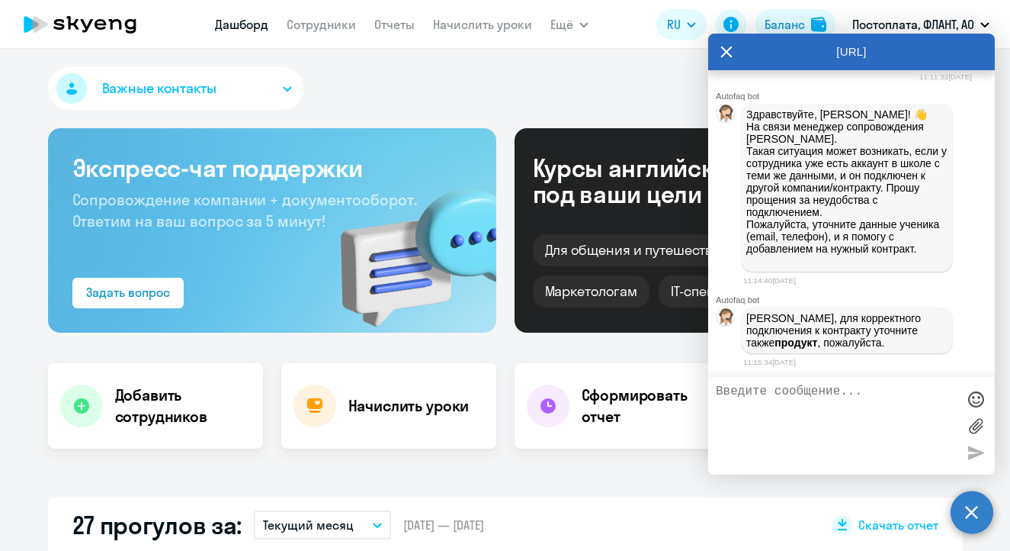
scroll to position [1724, 0]
click at [778, 422] on textarea at bounding box center [836, 425] width 241 height 82
paste textarea "[PERSON_NAME]"
paste textarea "79692831046"
paste textarea "[EMAIL_ADDRESS][DOMAIN_NAME]"
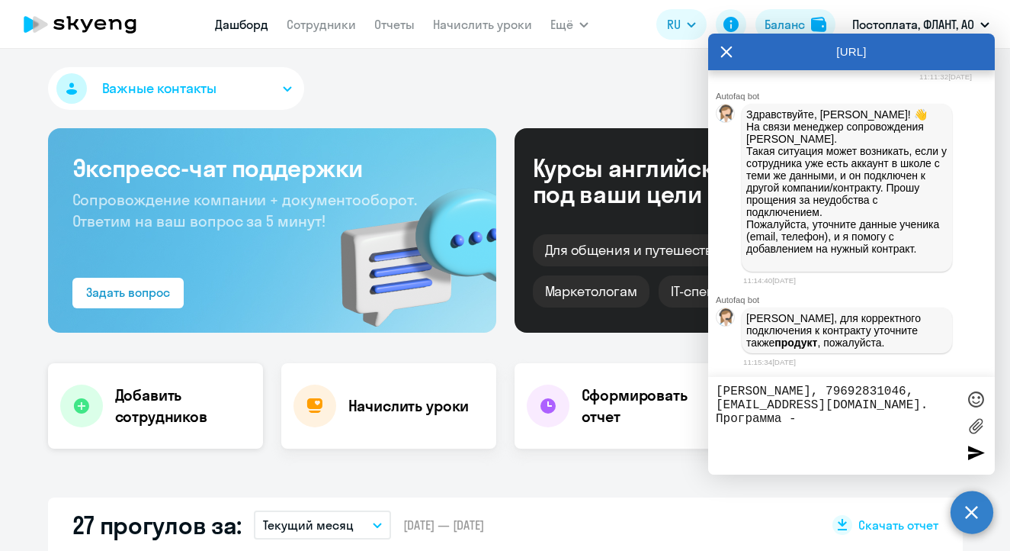
type textarea "[PERSON_NAME], 79692831046, [EMAIL_ADDRESS][DOMAIN_NAME]. Программа -"
click at [142, 410] on h4 "Добавить сотрудников" at bounding box center [183, 405] width 136 height 43
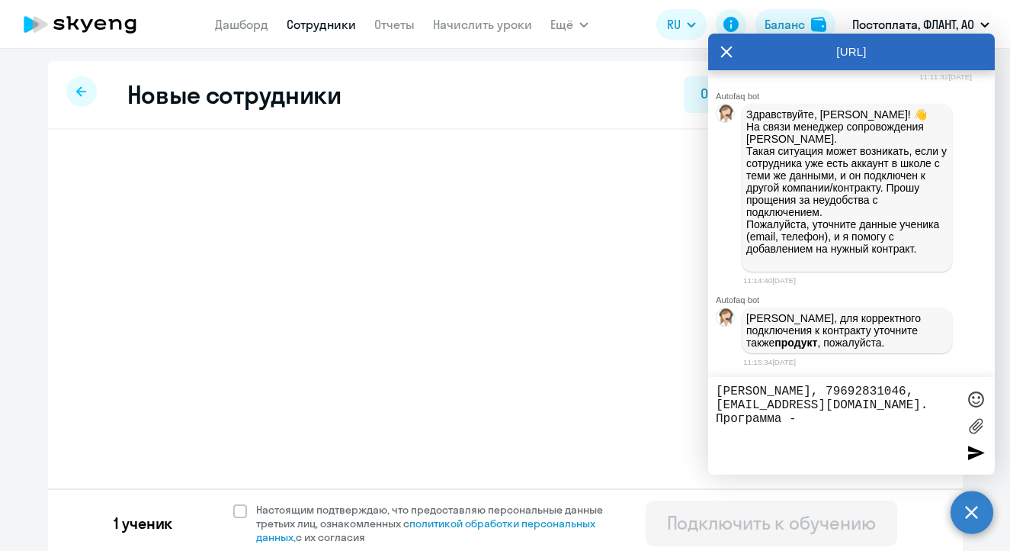
select select "english_adult_not_native_speaker_premium"
select select "4"
click at [246, 182] on h3 "[PERSON_NAME]" at bounding box center [186, 172] width 120 height 24
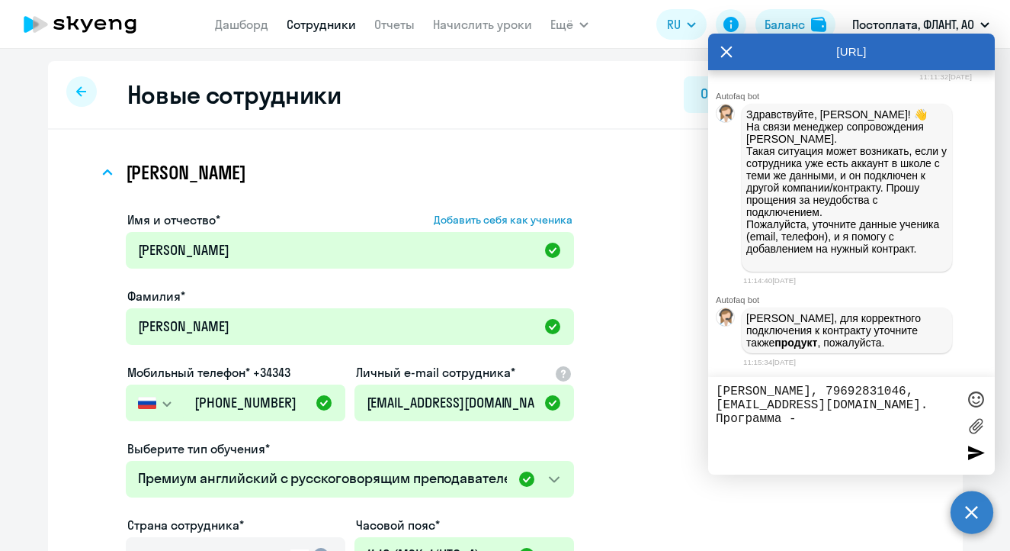
scroll to position [143, 0]
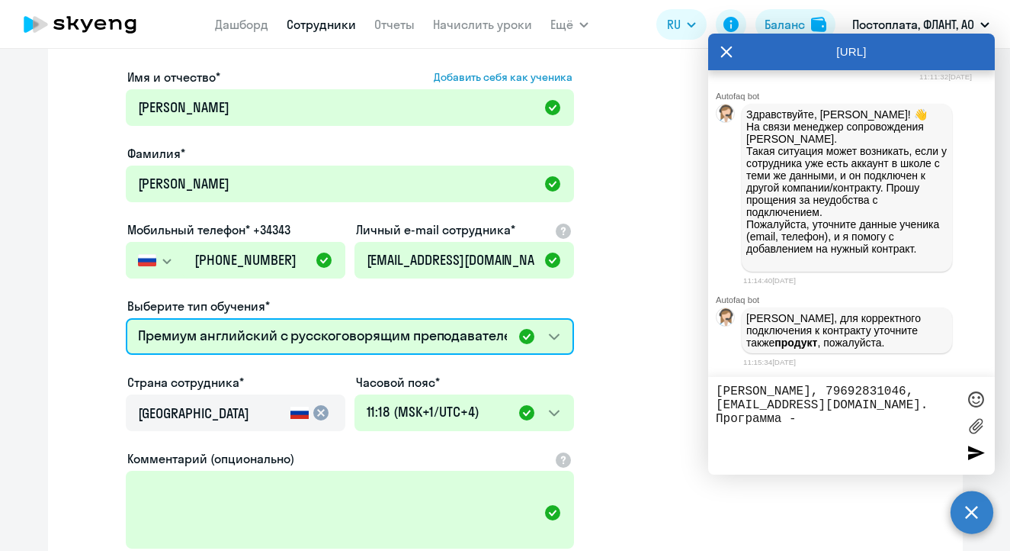
select select "french_adult_not_native_speaker_premium"
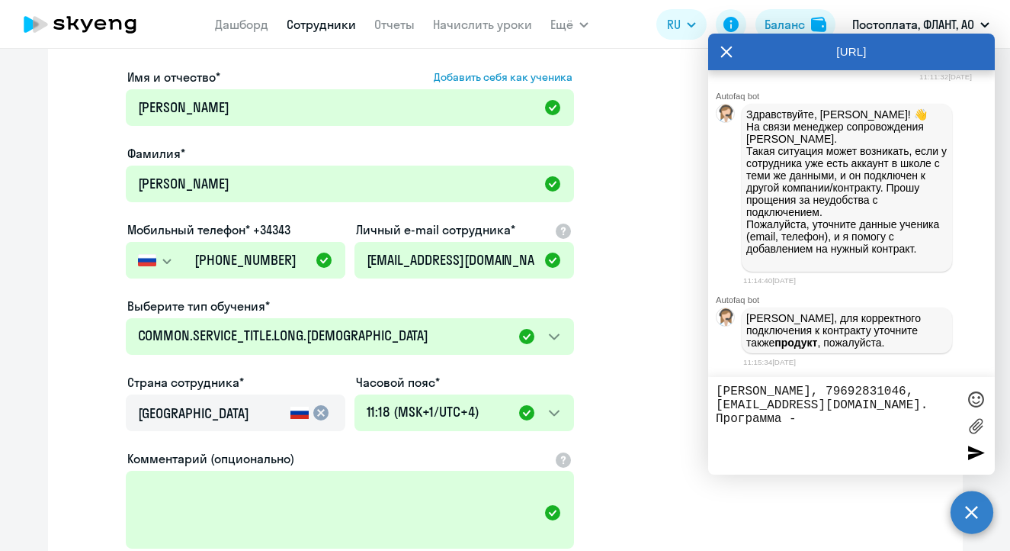
click at [956, 419] on textarea "[PERSON_NAME], 79692831046, [EMAIL_ADDRESS][DOMAIN_NAME]. Программа -" at bounding box center [836, 425] width 241 height 82
type textarea "[PERSON_NAME], 79692831046, [EMAIL_ADDRESS][DOMAIN_NAME]. Программа - Премиум а…"
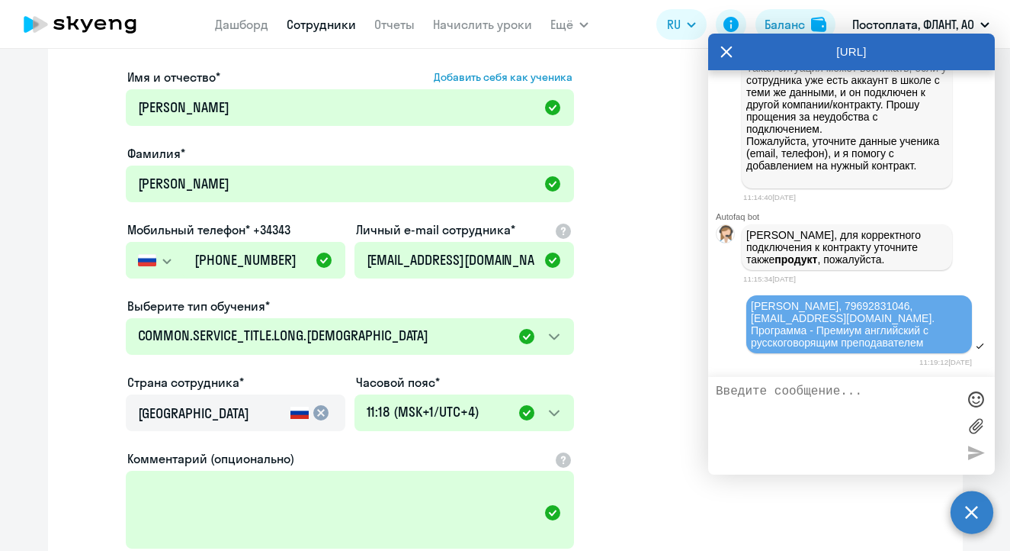
drag, startPoint x: 110, startPoint y: 142, endPoint x: 175, endPoint y: 120, distance: 69.0
click at [110, 142] on div "Имя и отчество* Добавить себя как ученика [PERSON_NAME]* [PERSON_NAME] Мобильны…" at bounding box center [452, 353] width 709 height 582
click at [250, 24] on link "Дашборд" at bounding box center [241, 24] width 53 height 15
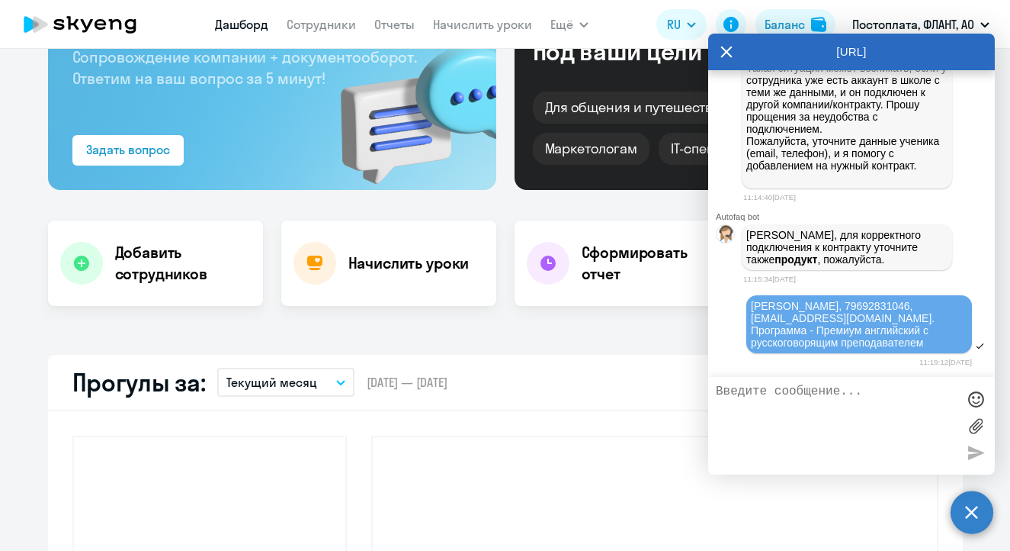
click at [40, 21] on icon at bounding box center [40, 24] width 14 height 17
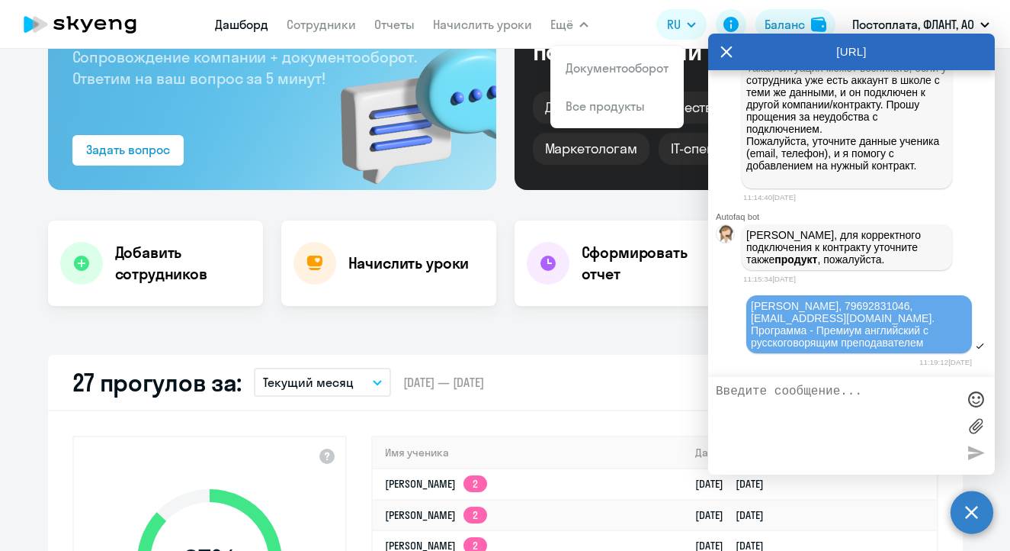
select select "30"
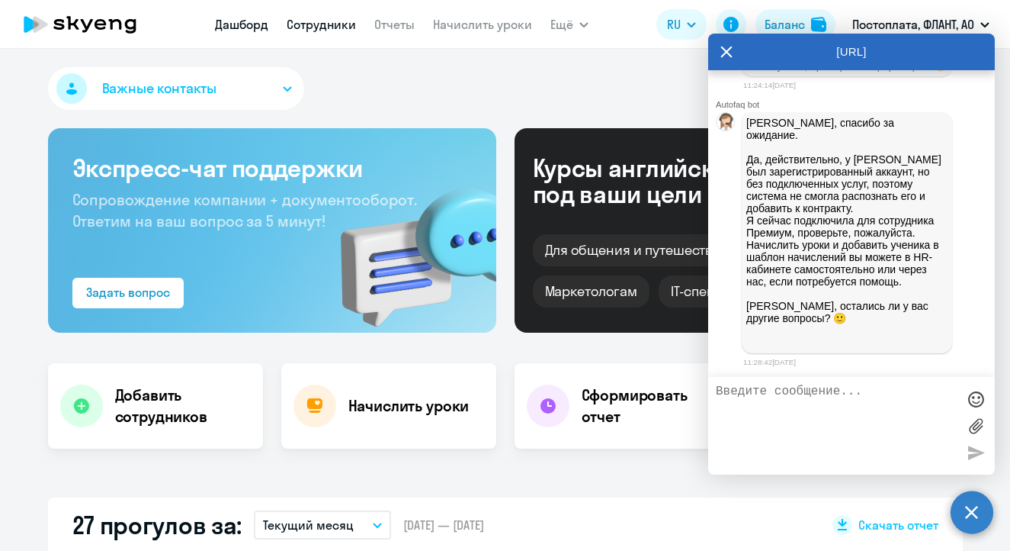
click at [316, 17] on link "Сотрудники" at bounding box center [321, 24] width 69 height 15
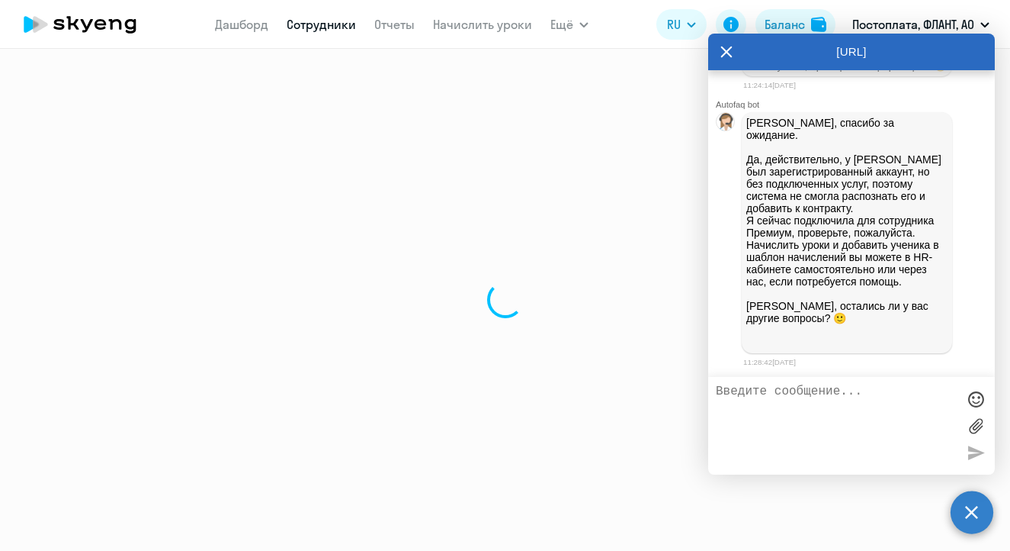
select select "30"
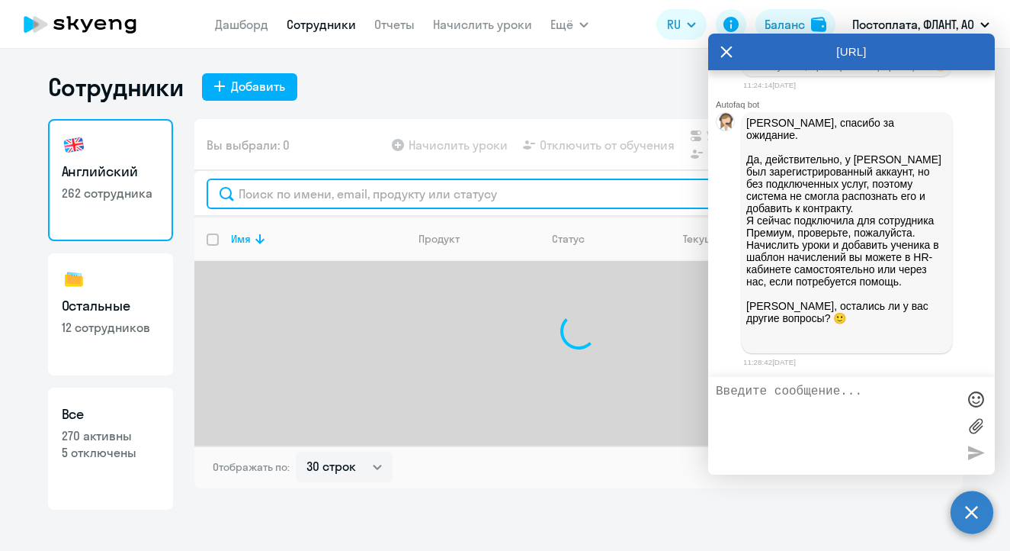
click at [301, 191] on input "text" at bounding box center [579, 193] width 744 height 30
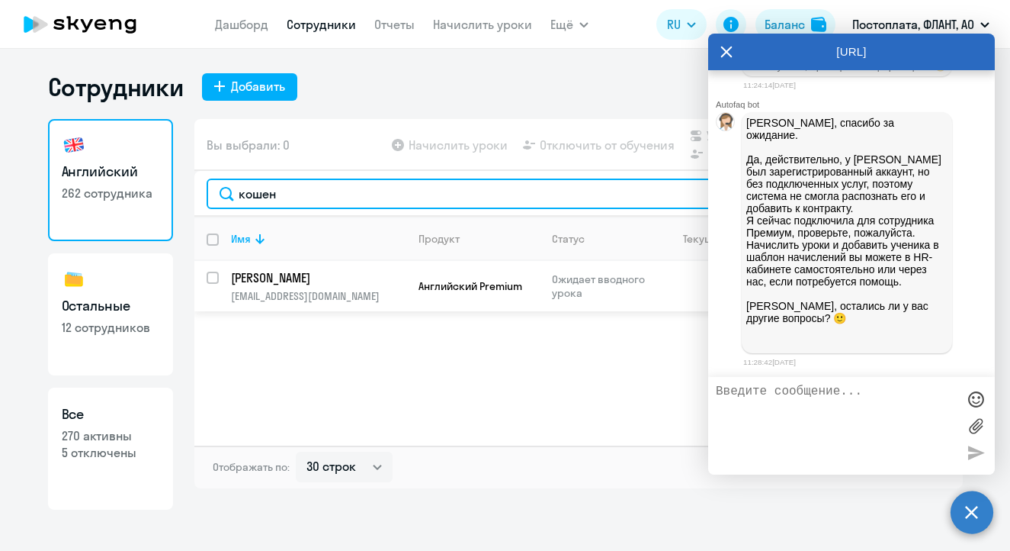
type input "кошен"
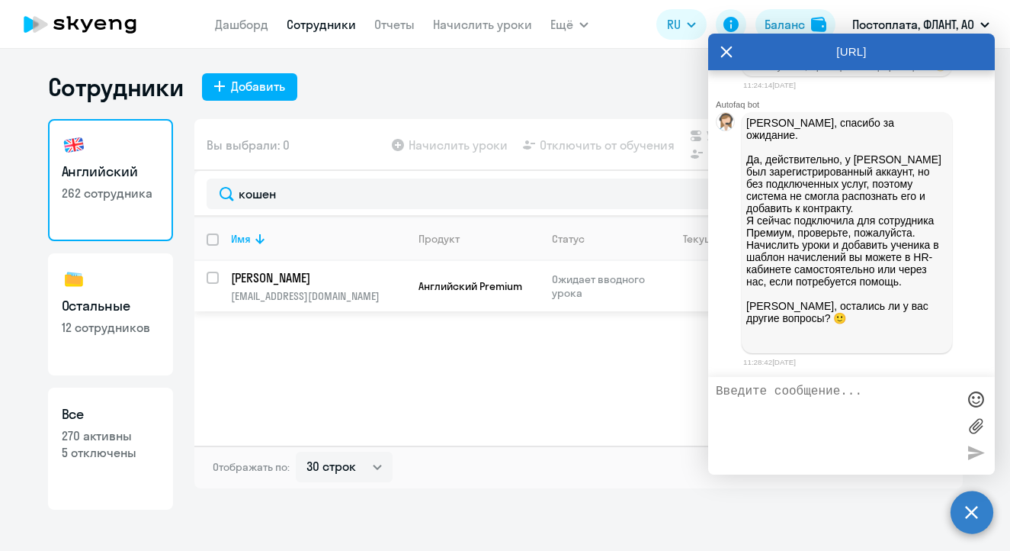
click at [215, 276] on input "select row 42385286" at bounding box center [222, 286] width 30 height 30
checkbox input "true"
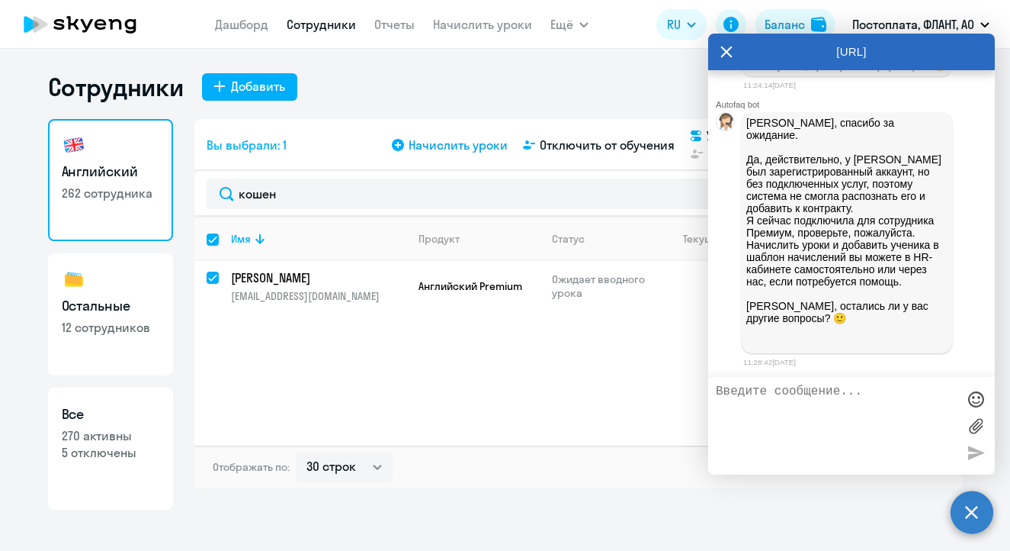
click at [481, 143] on span "Начислить уроки" at bounding box center [458, 145] width 99 height 18
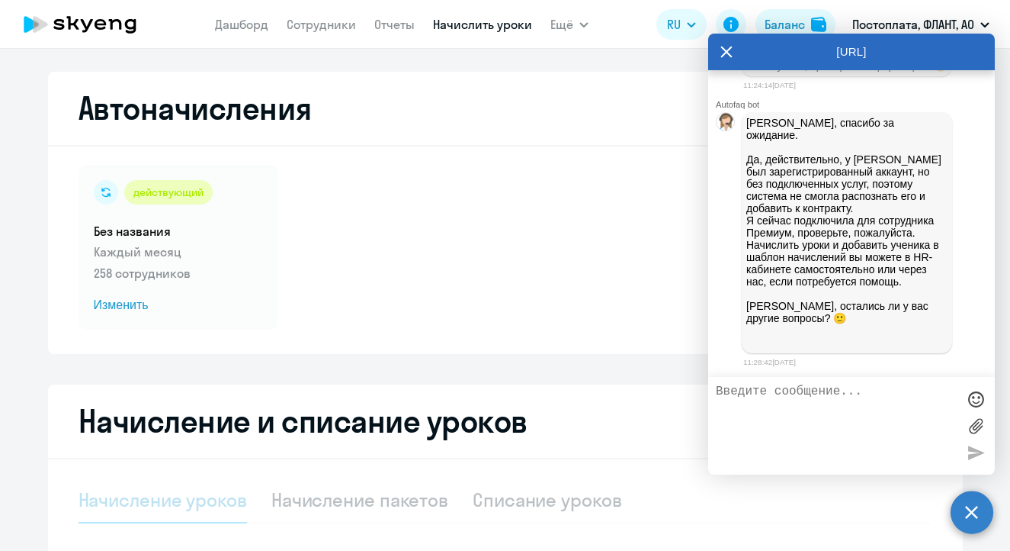
scroll to position [302, 0]
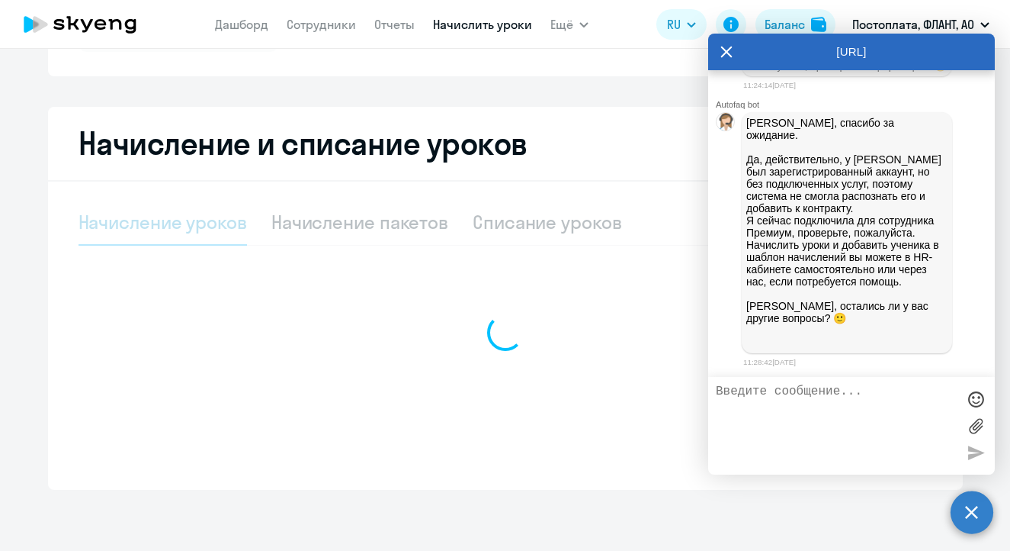
select select "10"
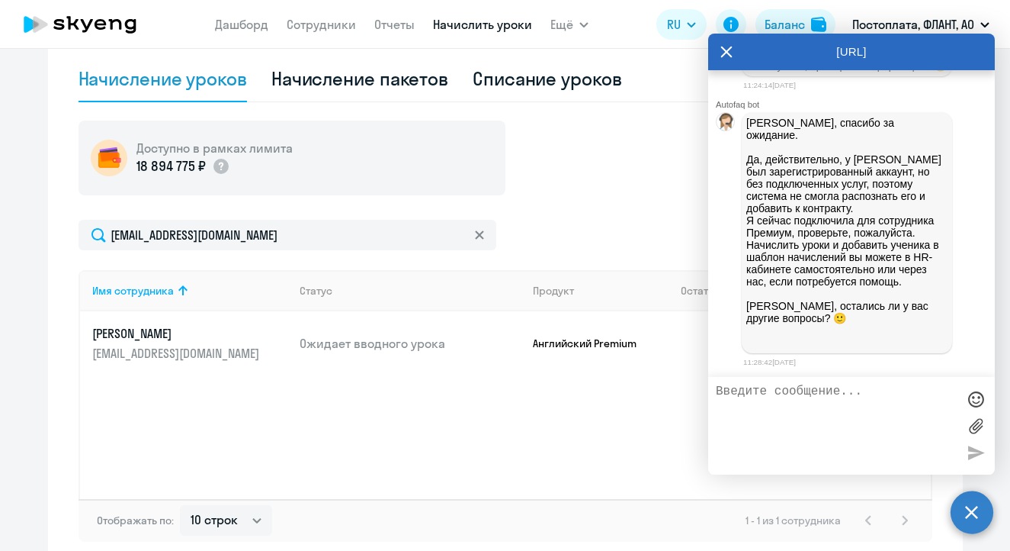
scroll to position [497, 0]
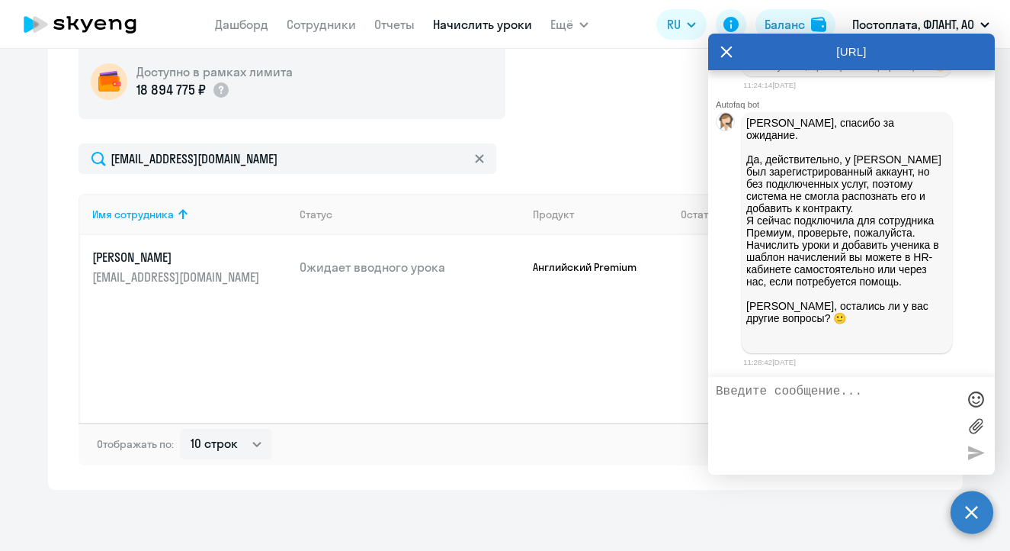
click at [727, 47] on icon at bounding box center [727, 52] width 12 height 37
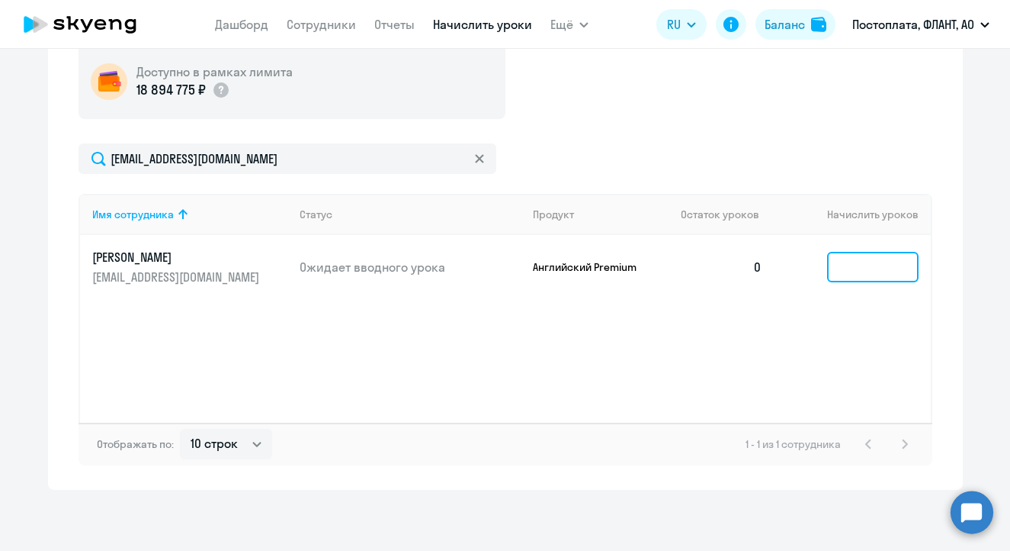
click at [846, 277] on input at bounding box center [872, 267] width 91 height 30
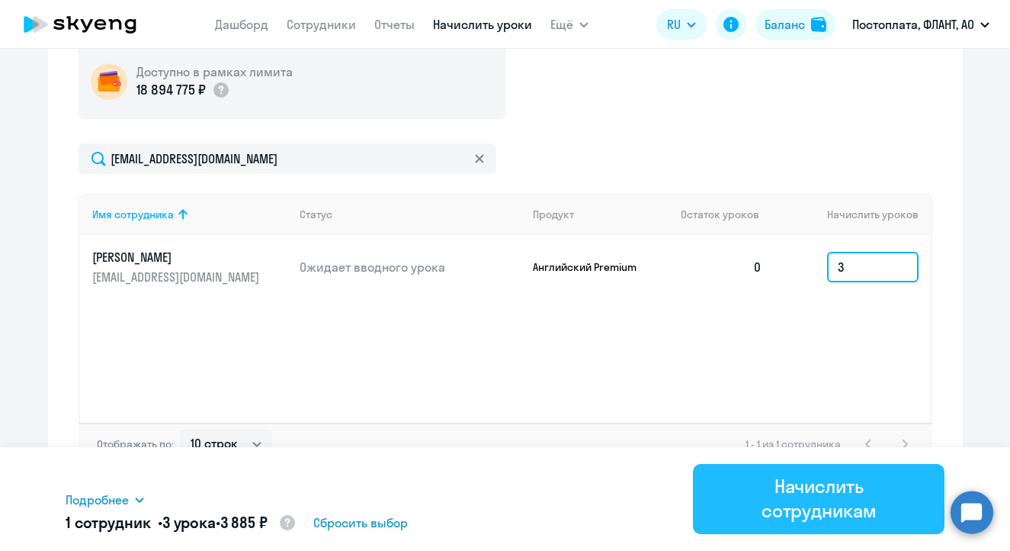
type input "3"
click at [771, 509] on div "Начислить сотрудникам" at bounding box center [818, 498] width 209 height 49
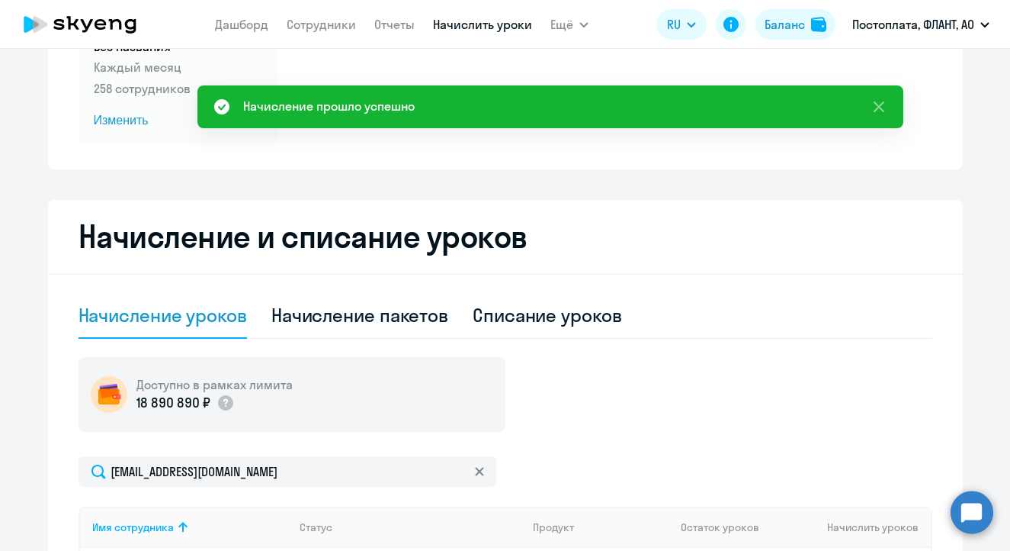
scroll to position [50, 0]
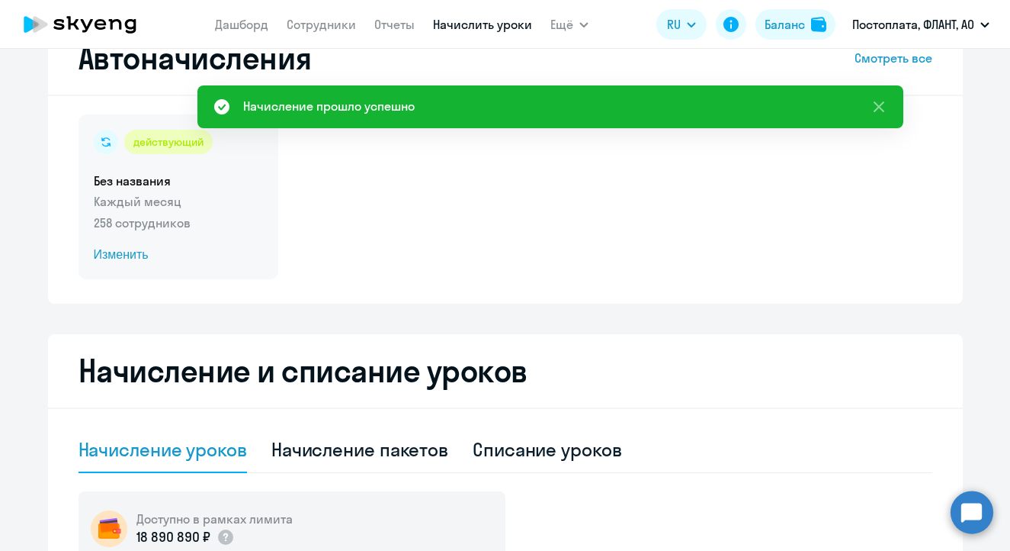
click at [131, 249] on span "Изменить" at bounding box center [178, 255] width 169 height 18
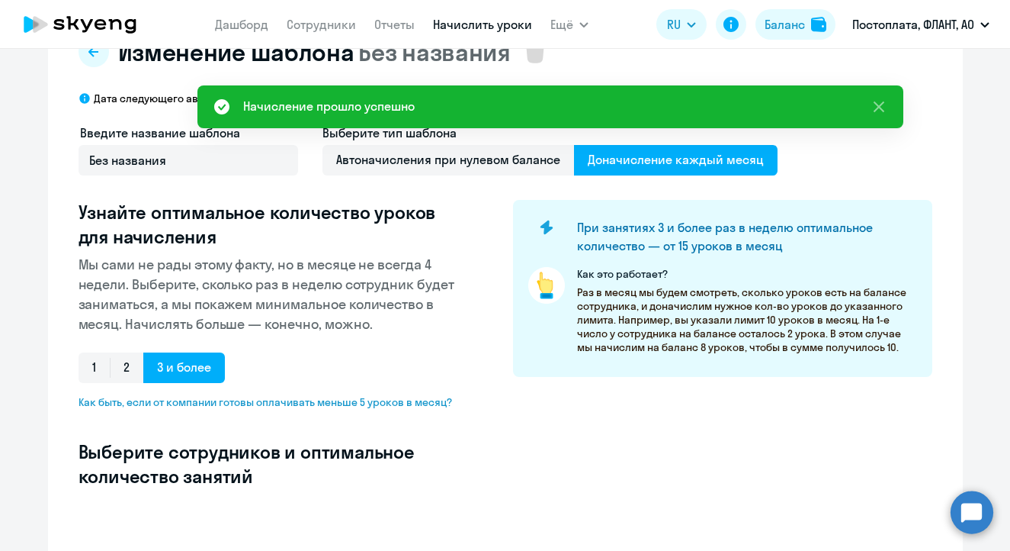
scroll to position [375, 0]
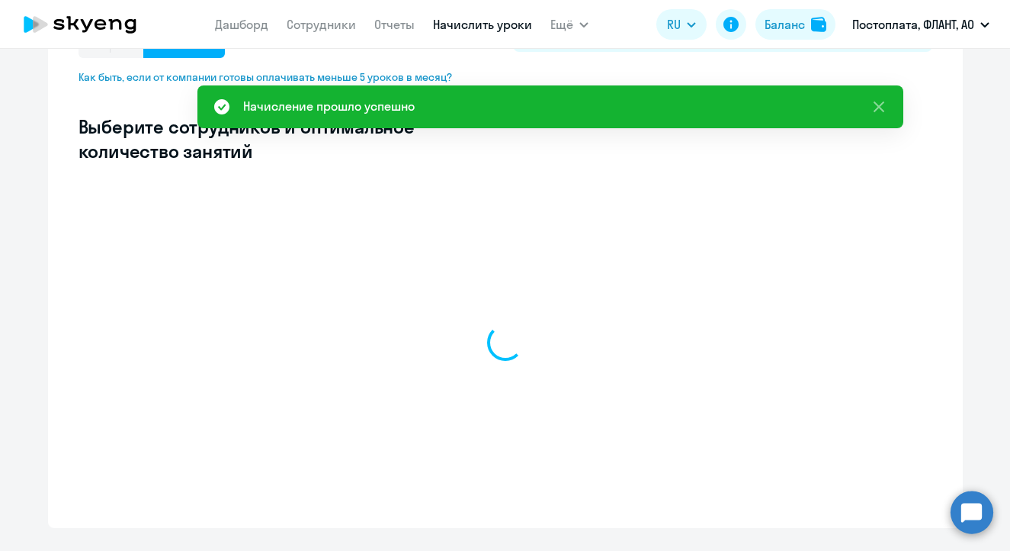
select select "10"
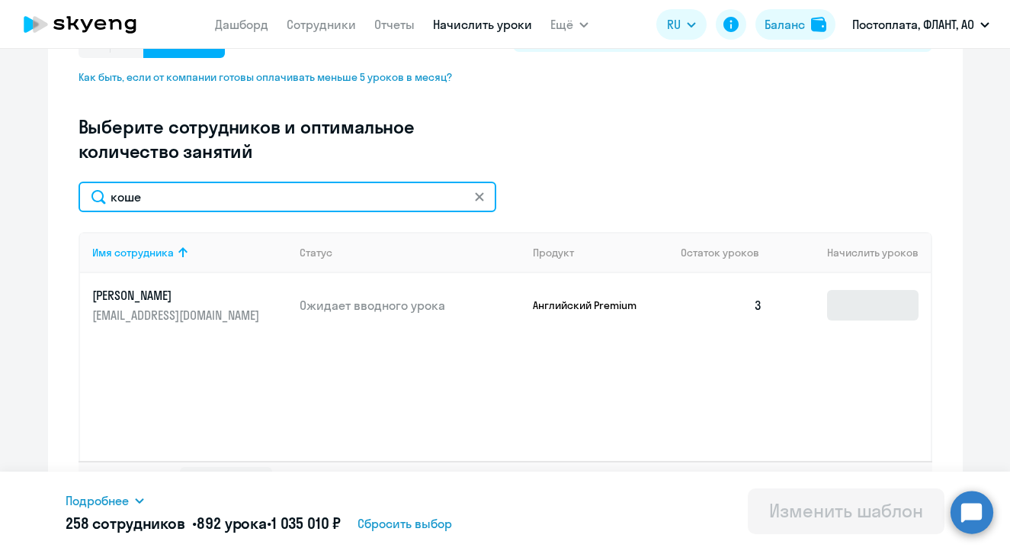
type input "коше"
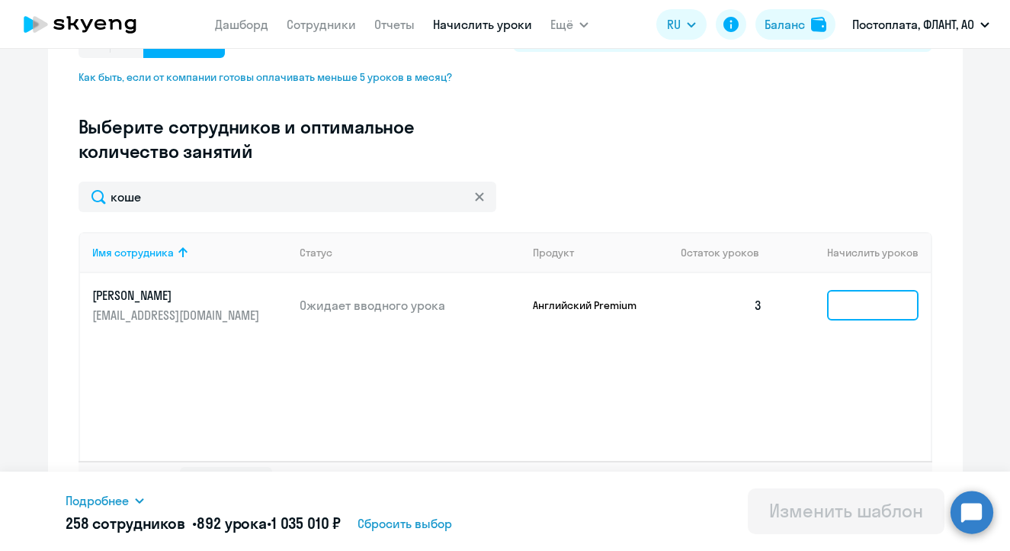
click at [880, 304] on input at bounding box center [872, 305] width 91 height 30
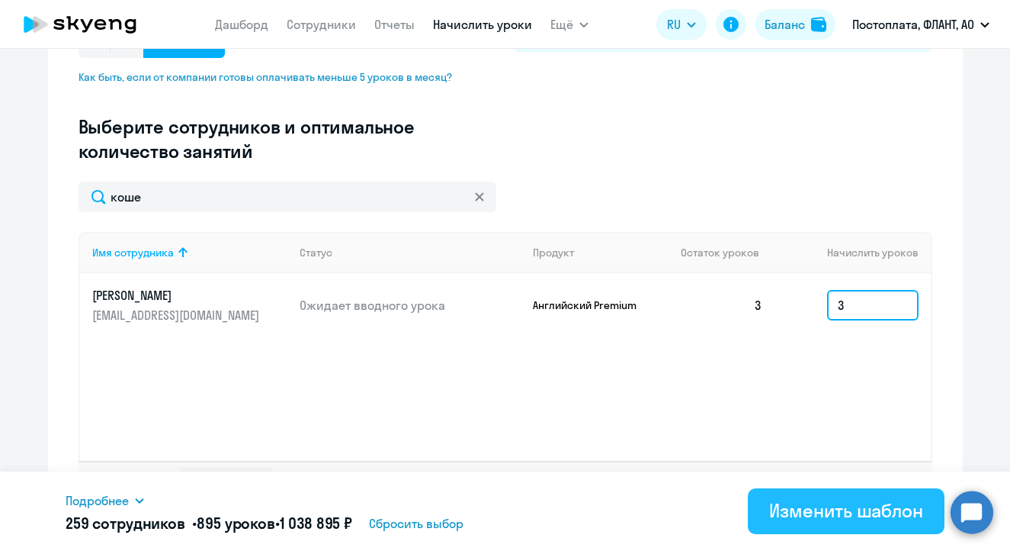
type input "3"
click at [799, 501] on div "Изменить шаблон" at bounding box center [846, 510] width 154 height 24
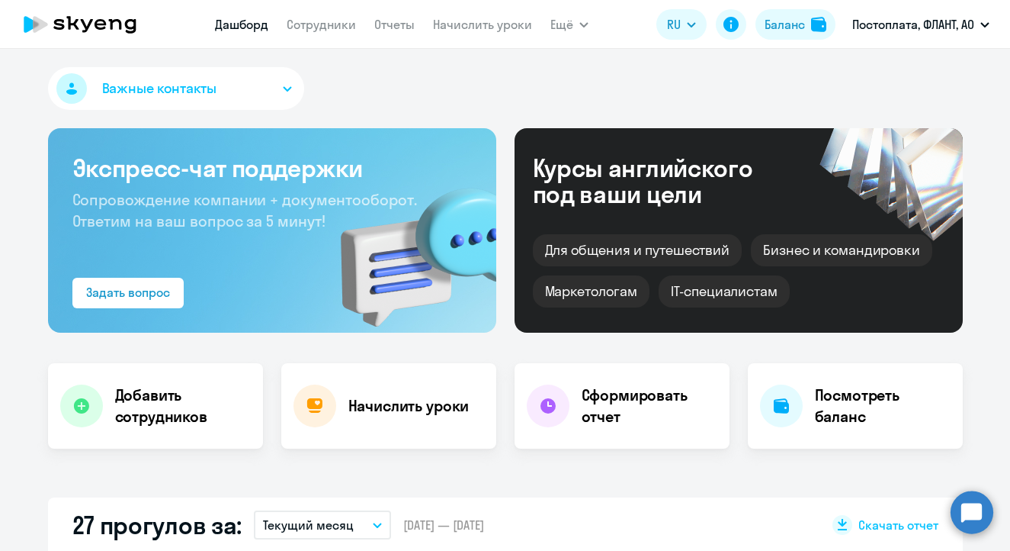
click at [977, 516] on circle at bounding box center [972, 511] width 43 height 43
select select "30"
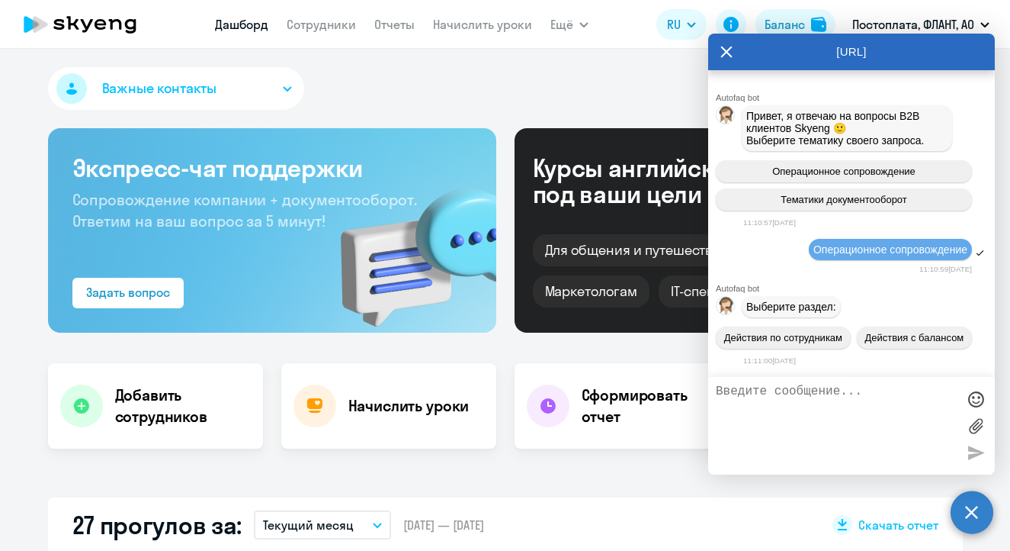
scroll to position [2120, 0]
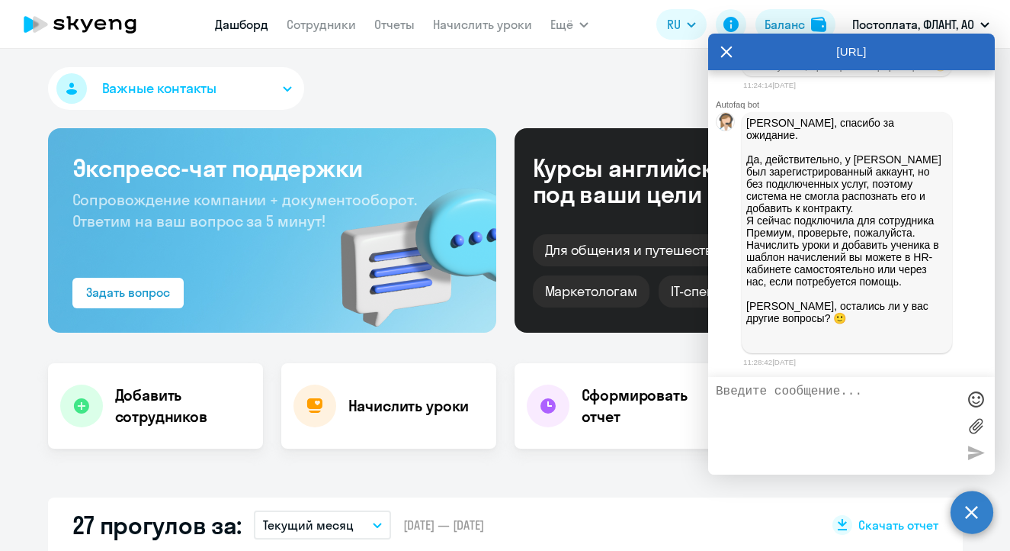
click at [832, 407] on textarea at bounding box center [836, 425] width 241 height 82
type textarea "C"
click at [843, 392] on textarea "Спасибо большое, уроки получилось начислить." at bounding box center [836, 425] width 241 height 82
type textarea "Спасибо большое, отобразился и уроки получилось начислить."
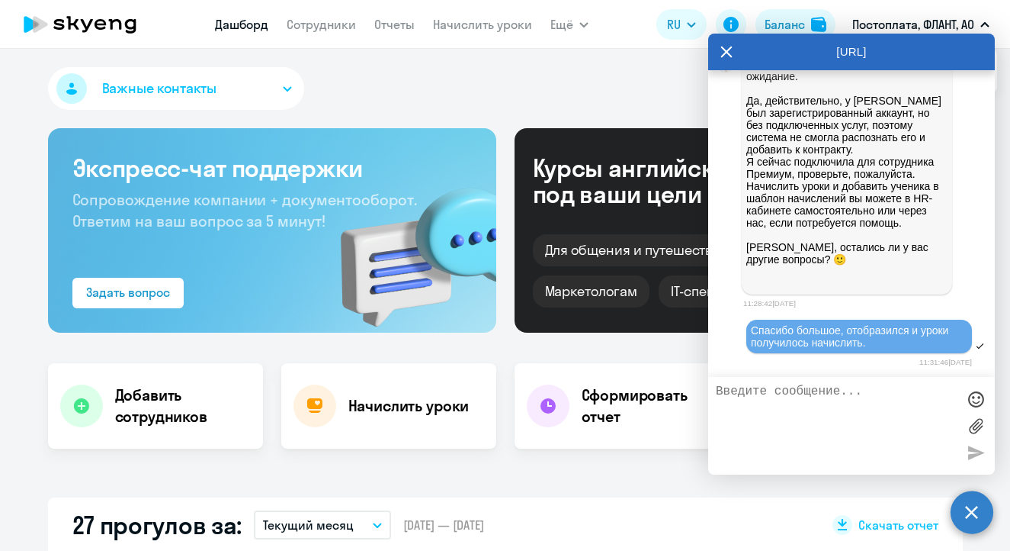
click at [727, 53] on icon at bounding box center [726, 52] width 11 height 11
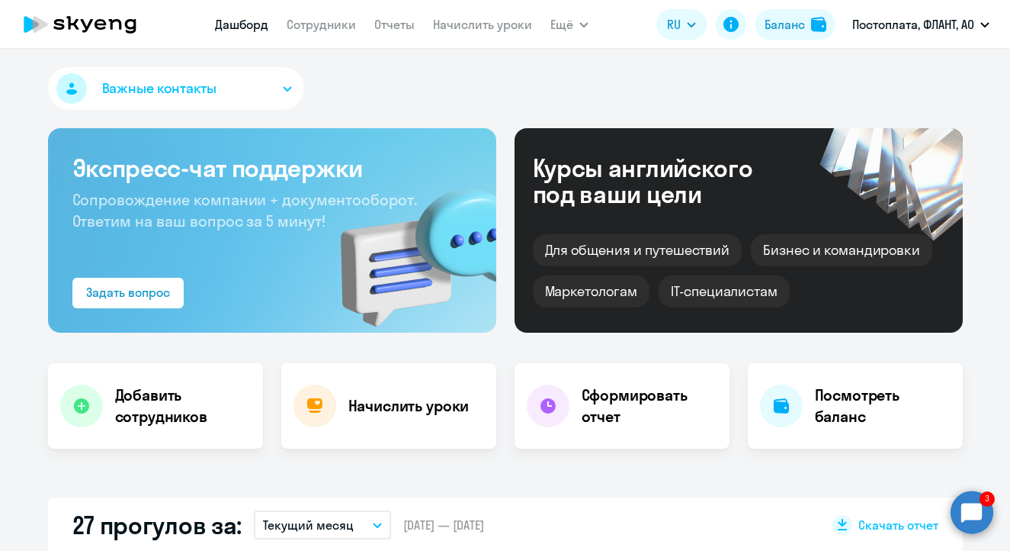
click at [971, 497] on circle at bounding box center [972, 511] width 43 height 43
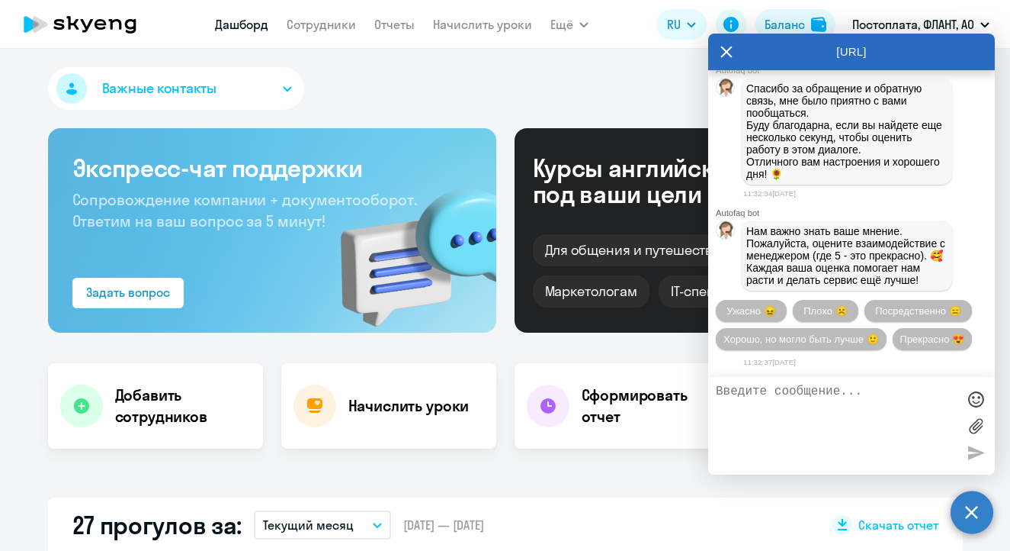
scroll to position [2677, 0]
click at [900, 335] on span "Прекрасно 😍" at bounding box center [932, 338] width 64 height 11
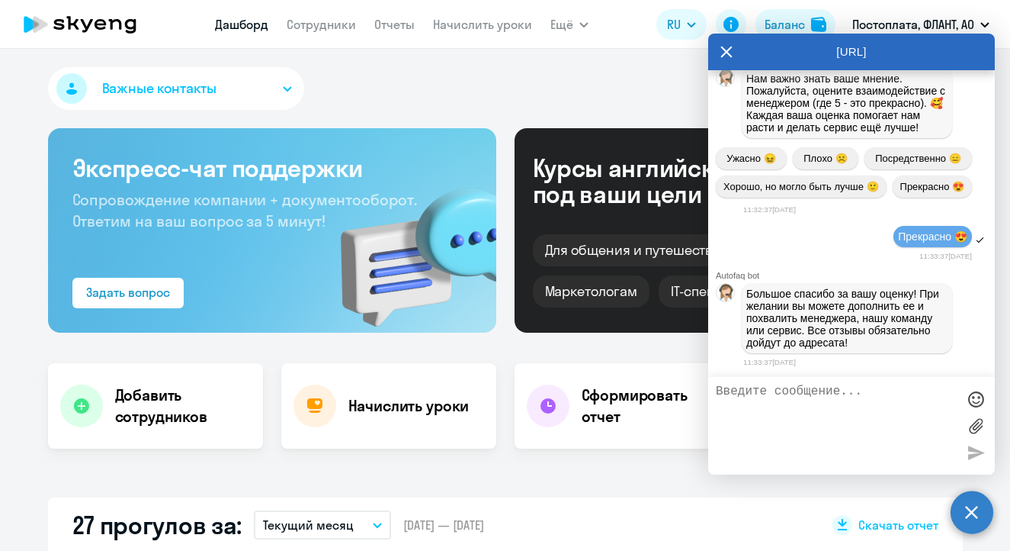
scroll to position [2836, 0]
click at [728, 47] on icon at bounding box center [727, 52] width 12 height 37
